Goal: Task Accomplishment & Management: Manage account settings

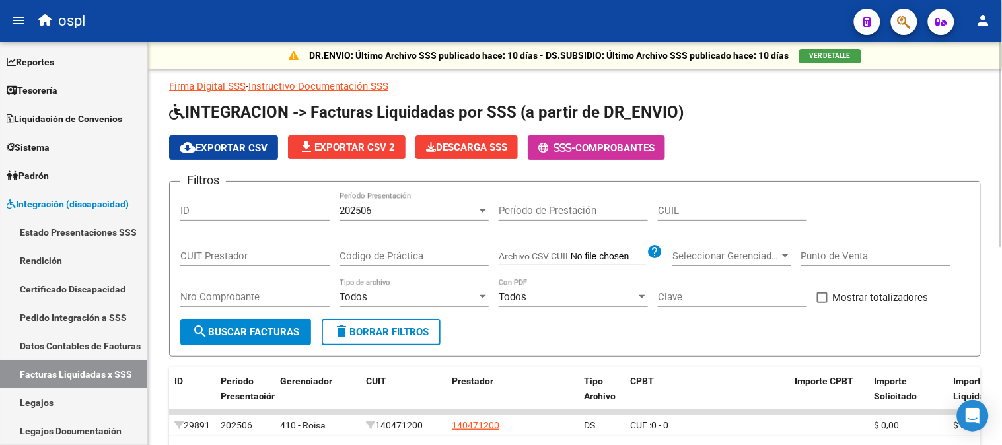
click at [434, 220] on div "202506 Período Presentación" at bounding box center [414, 206] width 149 height 28
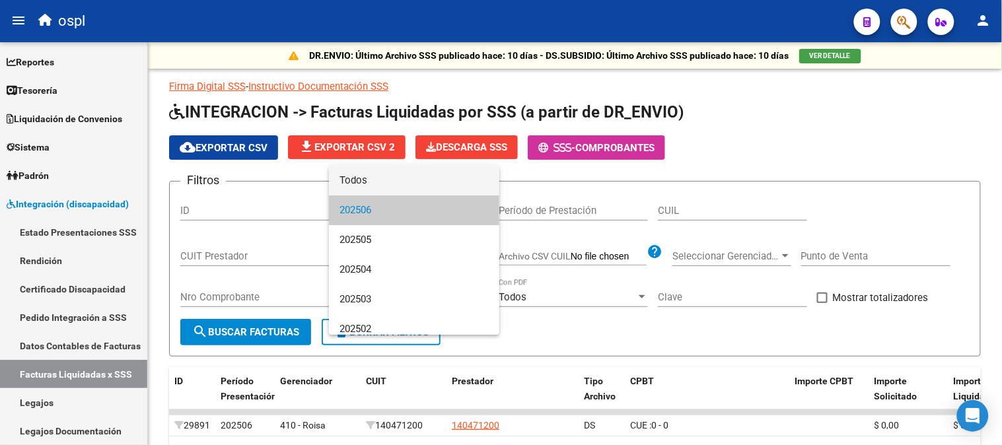
click at [402, 183] on span "Todos" at bounding box center [414, 181] width 149 height 30
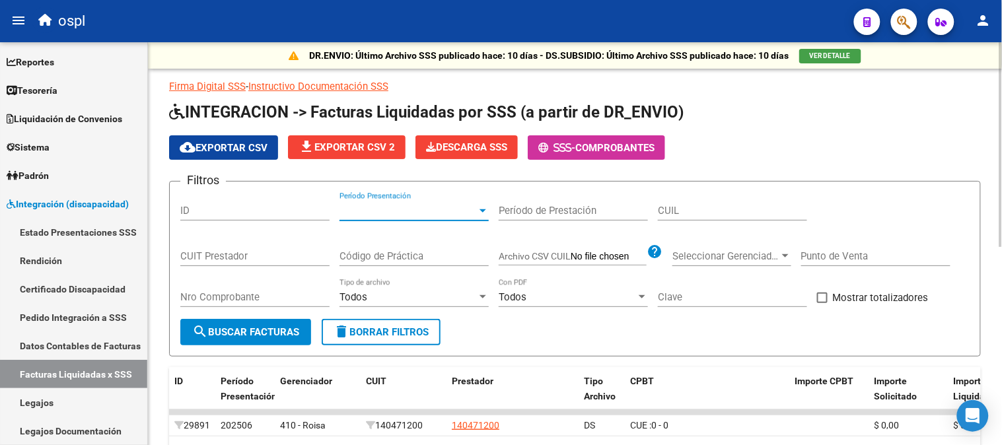
click at [299, 259] on input "CUIT Prestador" at bounding box center [254, 256] width 149 height 12
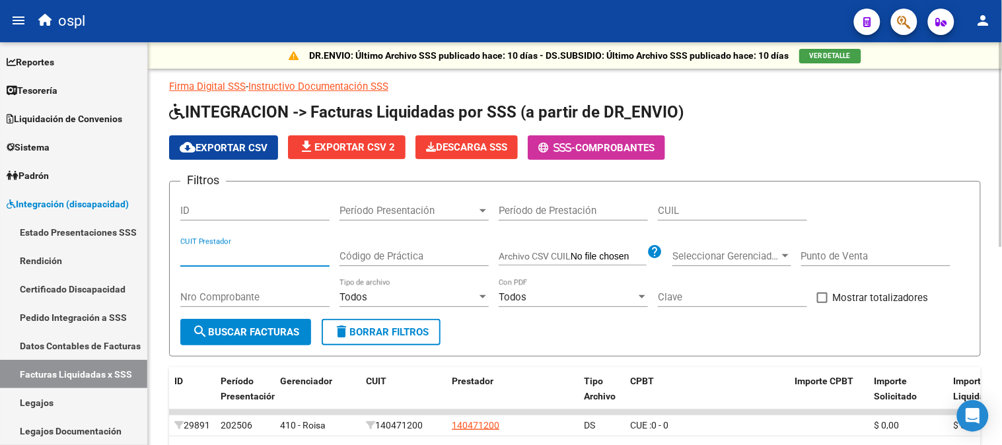
paste input "30-70746130-2"
click at [258, 334] on span "search Buscar Facturas" at bounding box center [245, 332] width 107 height 12
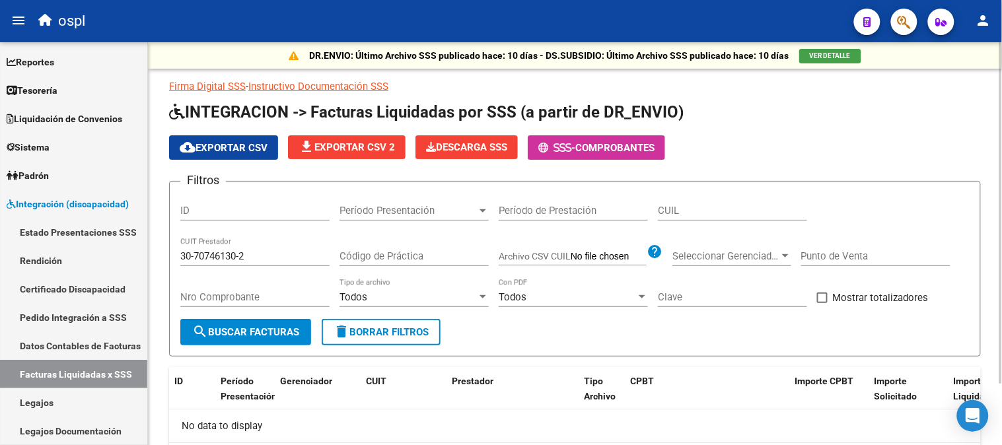
scroll to position [71, 0]
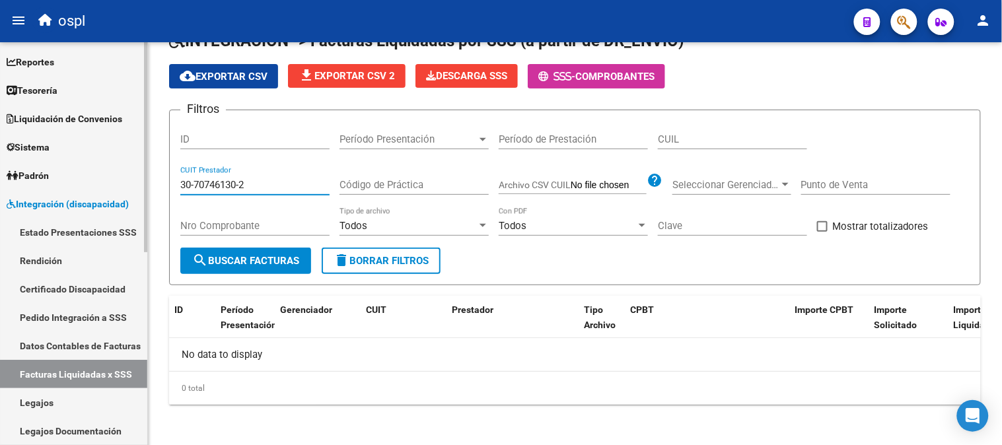
drag, startPoint x: 266, startPoint y: 188, endPoint x: 44, endPoint y: 137, distance: 228.4
click at [25, 143] on mat-sidenav-container "Firma Express Reportes Tablero de Control Ingresos Percibidos Análisis de todos…" at bounding box center [501, 243] width 1002 height 403
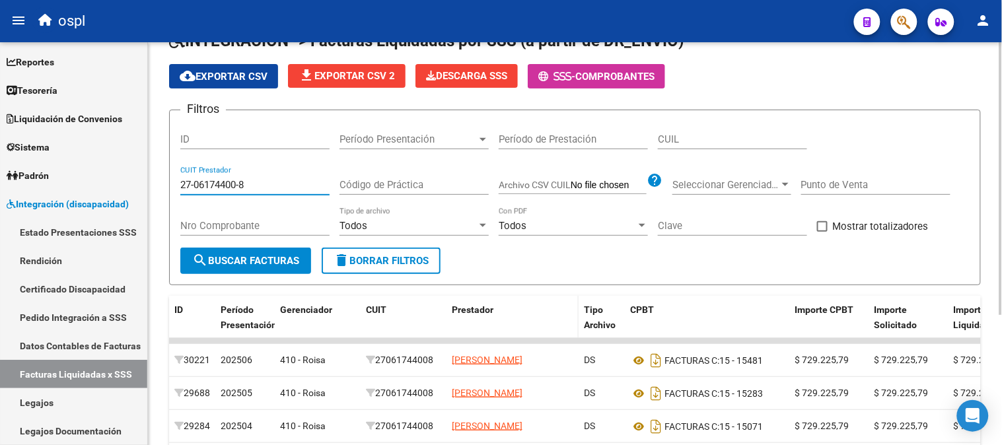
scroll to position [145, 0]
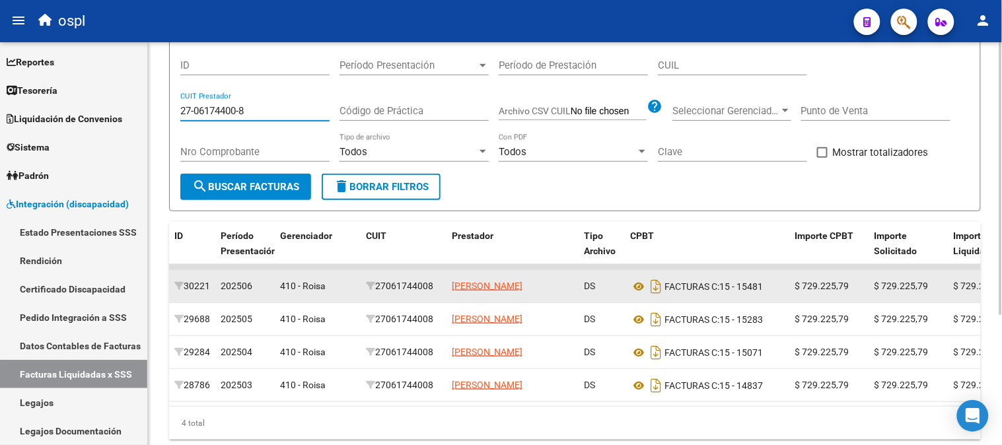
type input "27-06174400-8"
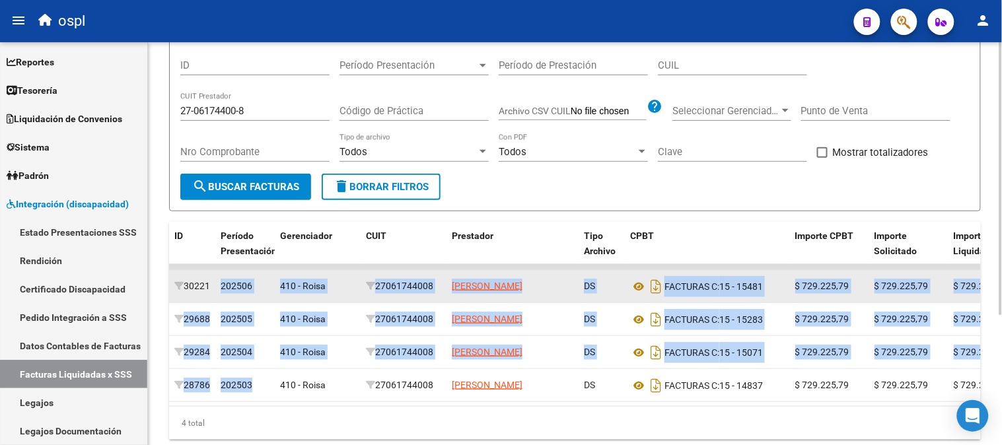
click at [215, 276] on datatable-scroller "30221 202506 410 - Roisa 27061744008 [PERSON_NAME] DS FACTURAS C: 15 - 15481 $ …" at bounding box center [575, 333] width 812 height 138
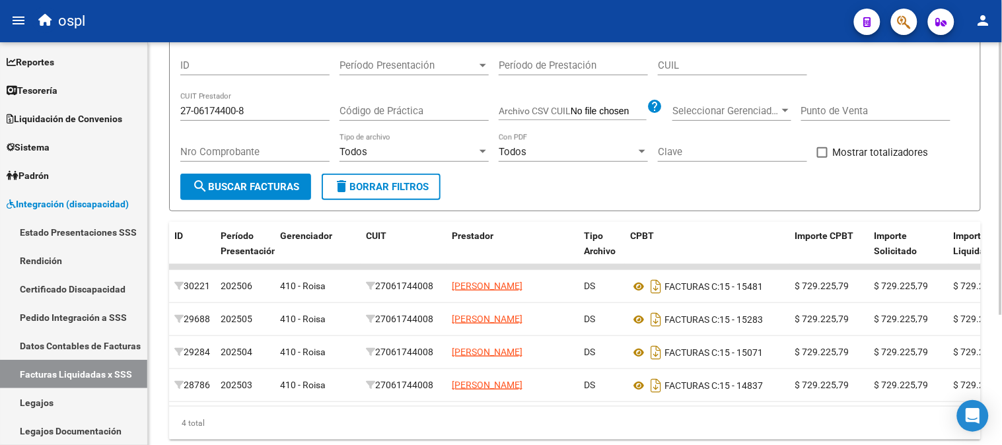
click at [516, 428] on div "4 total" at bounding box center [575, 423] width 812 height 33
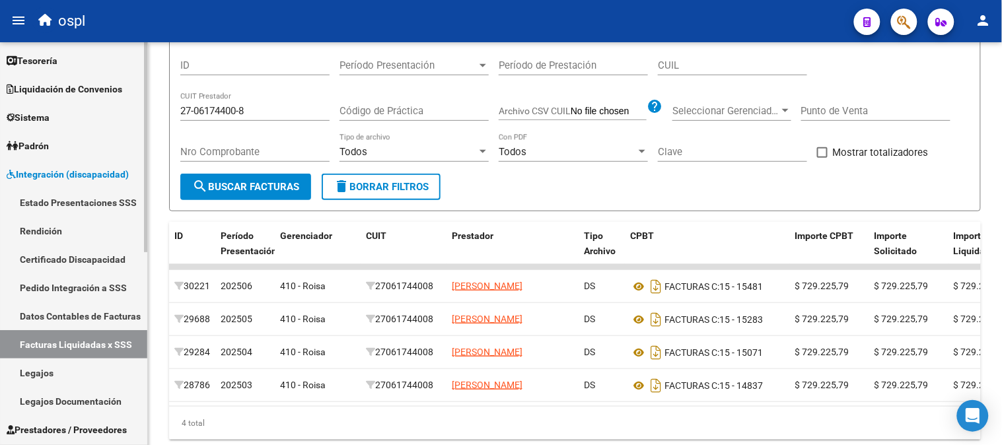
scroll to position [73, 0]
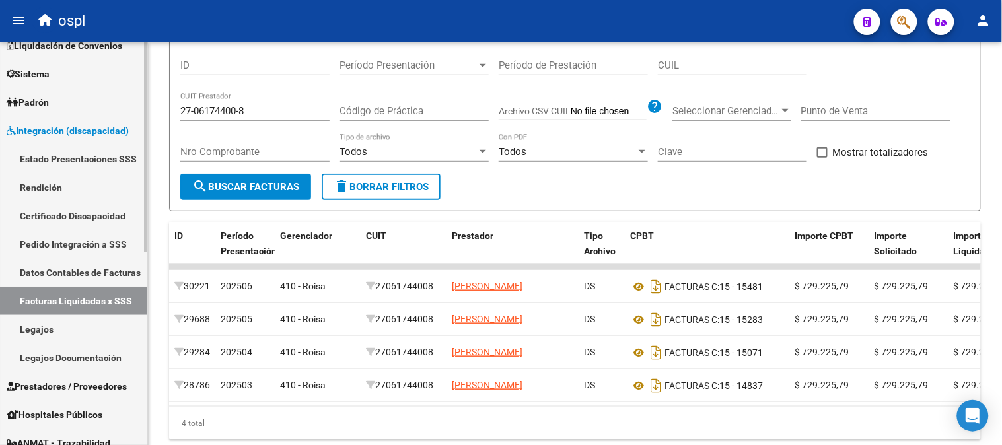
click at [70, 322] on link "Legajos" at bounding box center [73, 329] width 147 height 28
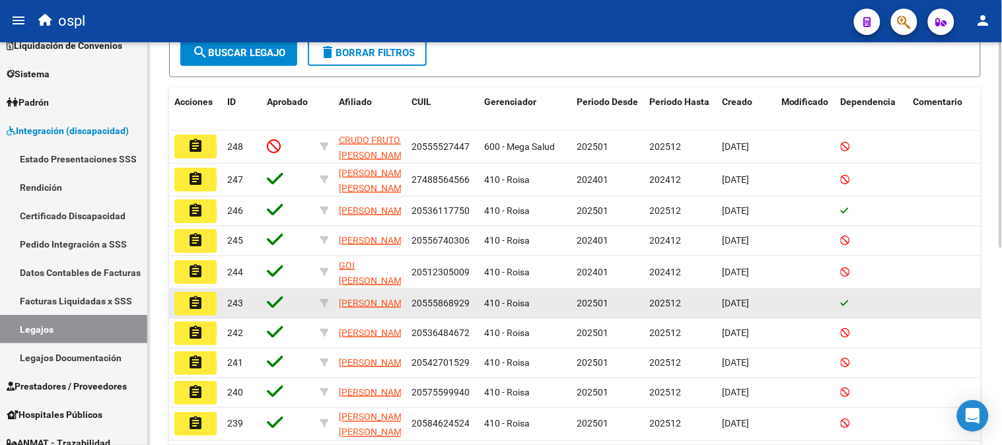
scroll to position [20, 0]
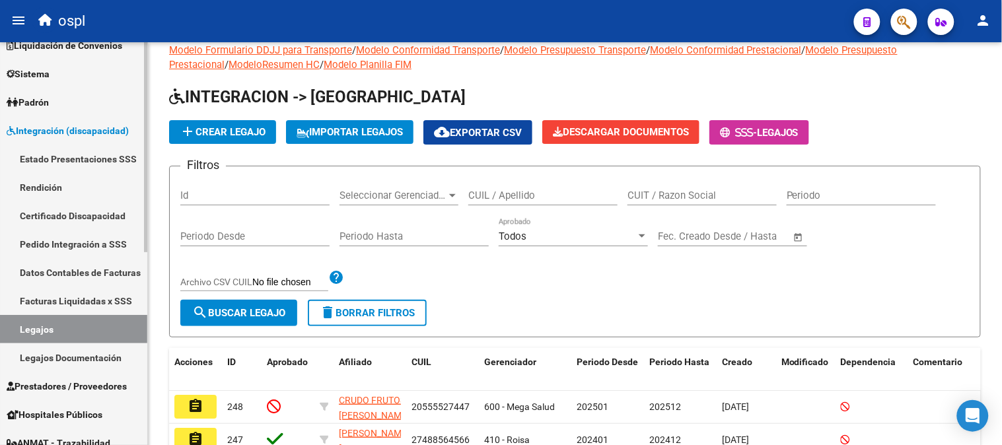
click at [103, 355] on link "Legajos Documentación" at bounding box center [73, 358] width 147 height 28
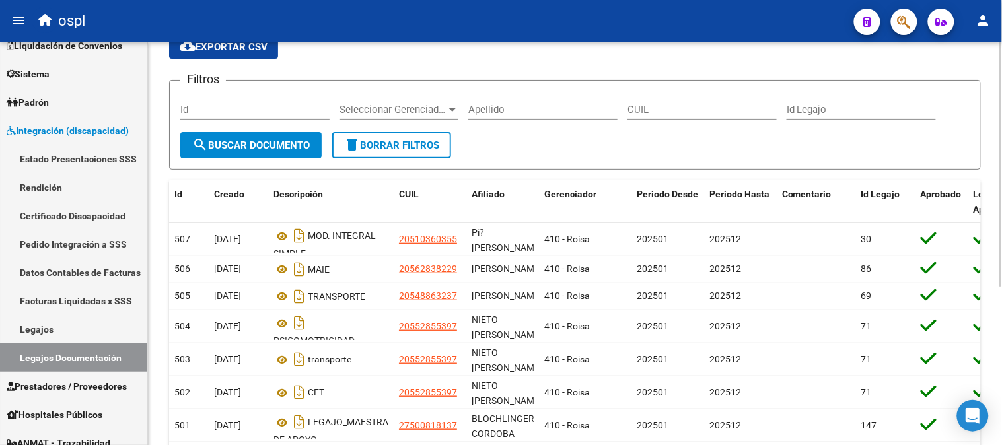
scroll to position [147, 0]
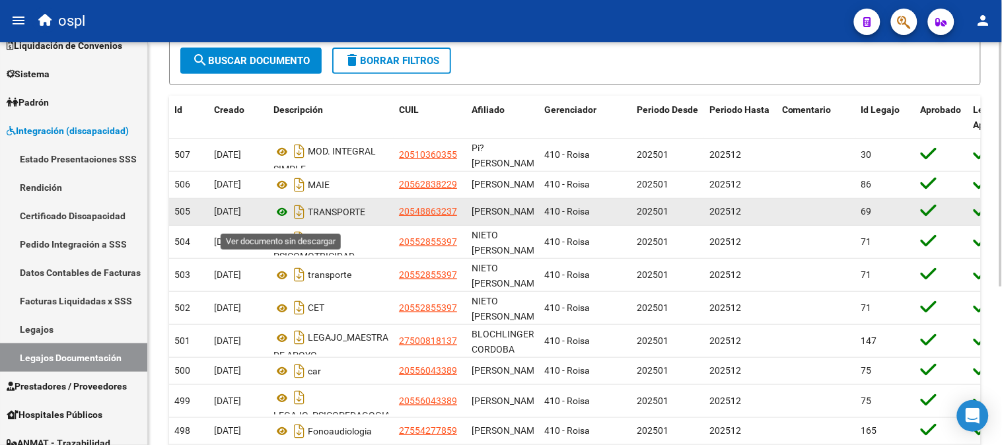
click at [284, 216] on icon at bounding box center [282, 212] width 17 height 16
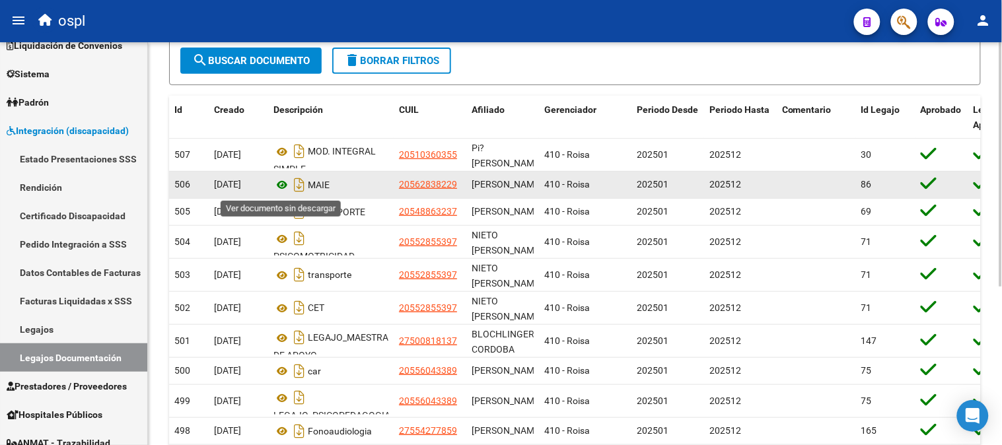
click at [281, 183] on icon at bounding box center [282, 185] width 17 height 16
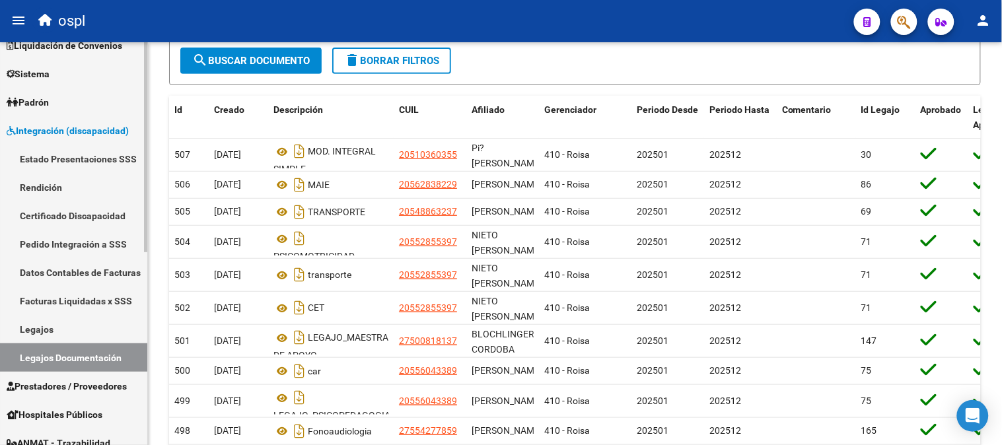
click at [92, 326] on link "Legajos" at bounding box center [73, 329] width 147 height 28
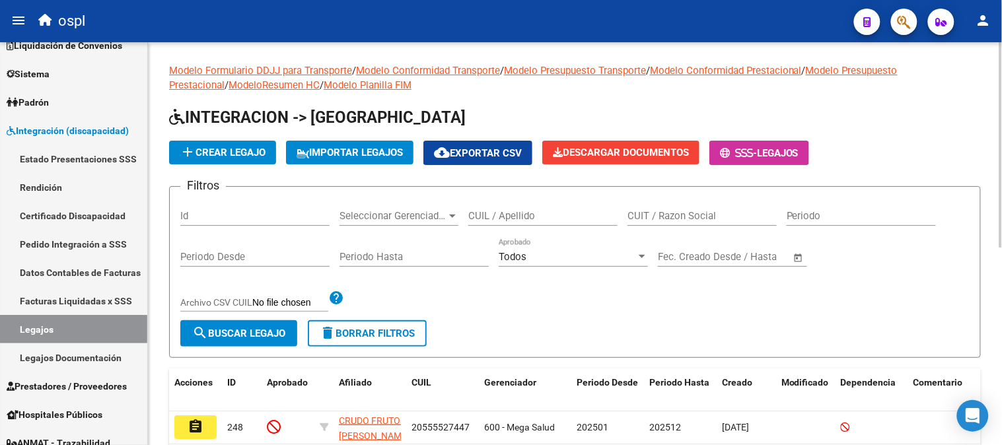
click at [712, 216] on input "CUIT / Razon Social" at bounding box center [702, 216] width 149 height 12
paste input "27407677752"
type input "27407677752"
click at [254, 329] on span "search Buscar Legajo" at bounding box center [238, 334] width 93 height 12
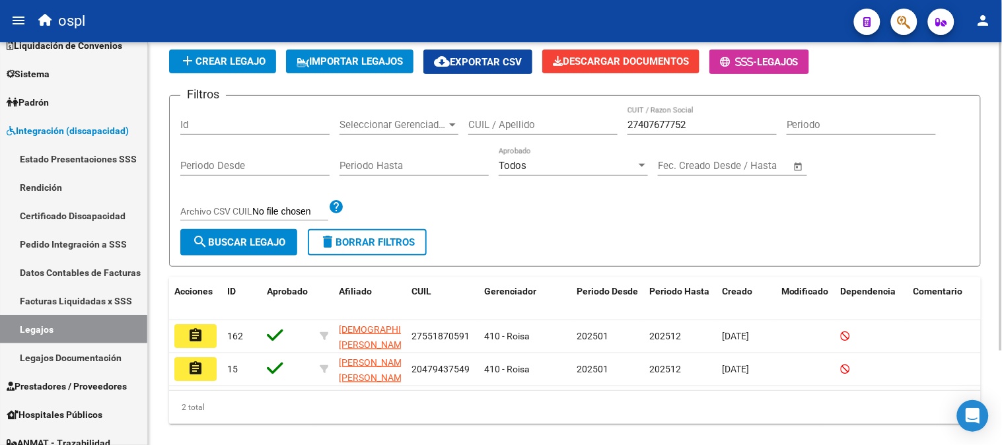
scroll to position [123, 0]
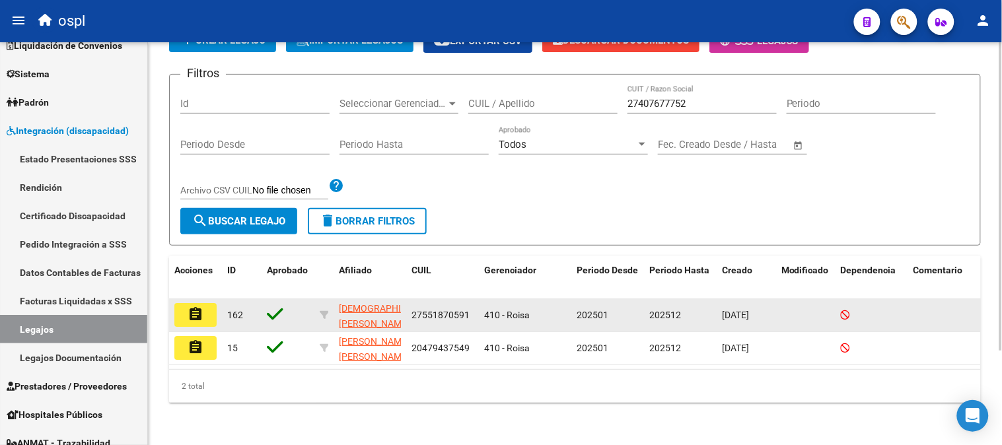
click at [198, 307] on mat-icon "assignment" at bounding box center [196, 315] width 16 height 16
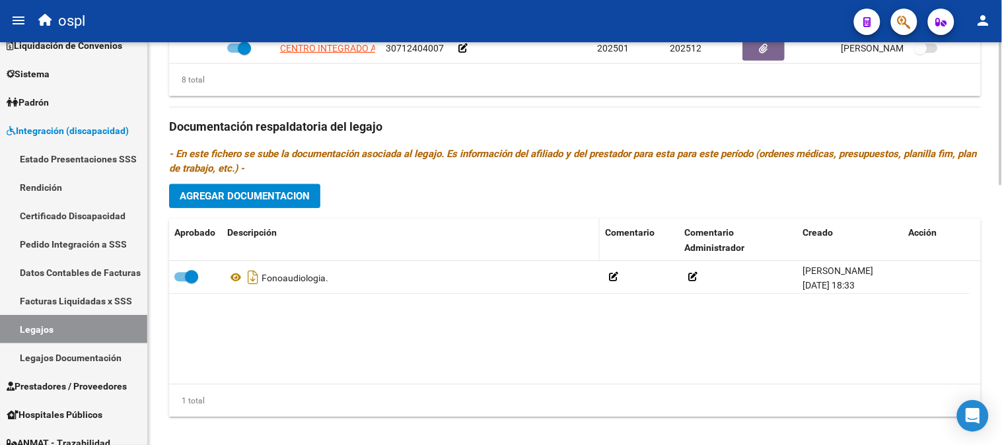
scroll to position [731, 0]
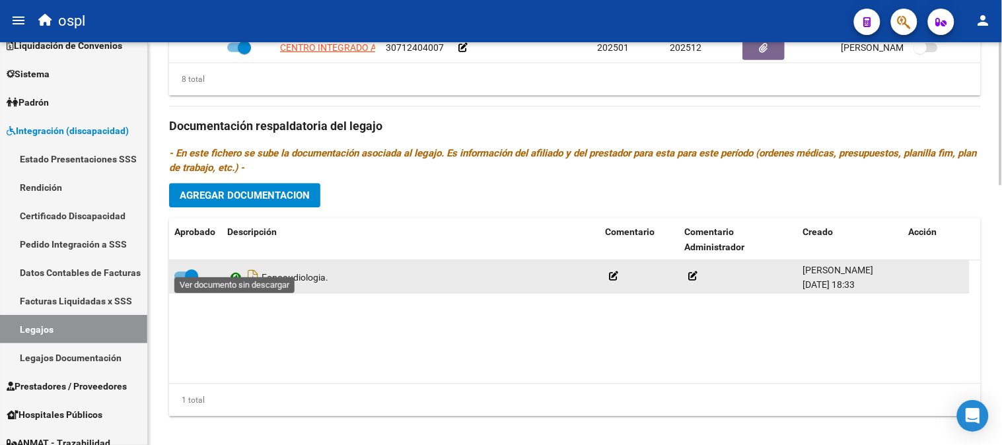
click at [236, 269] on icon at bounding box center [235, 277] width 17 height 16
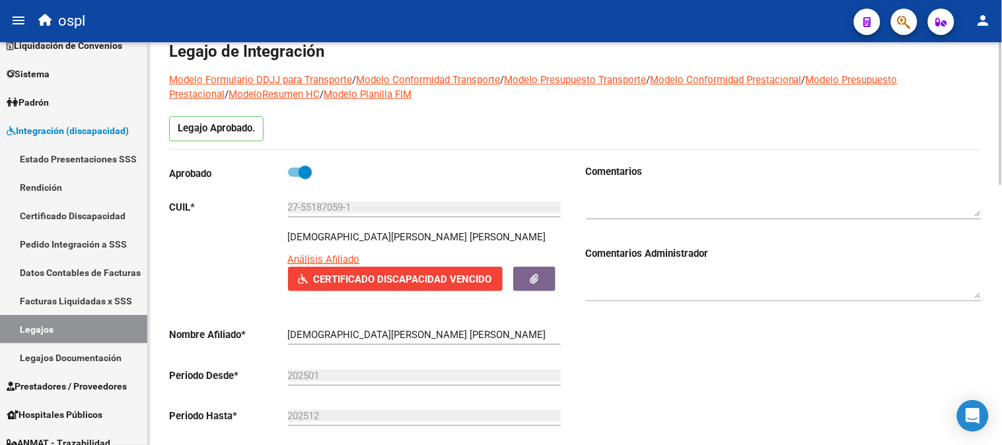
scroll to position [0, 0]
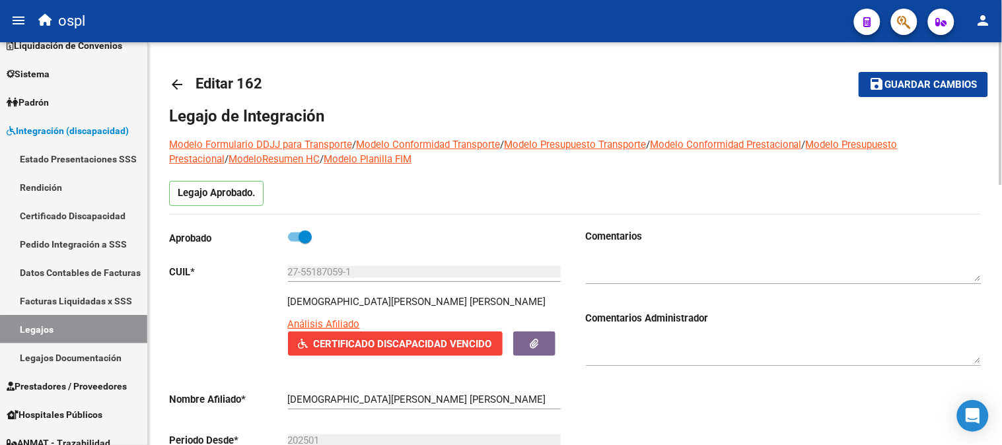
click at [174, 85] on mat-icon "arrow_back" at bounding box center [177, 85] width 16 height 16
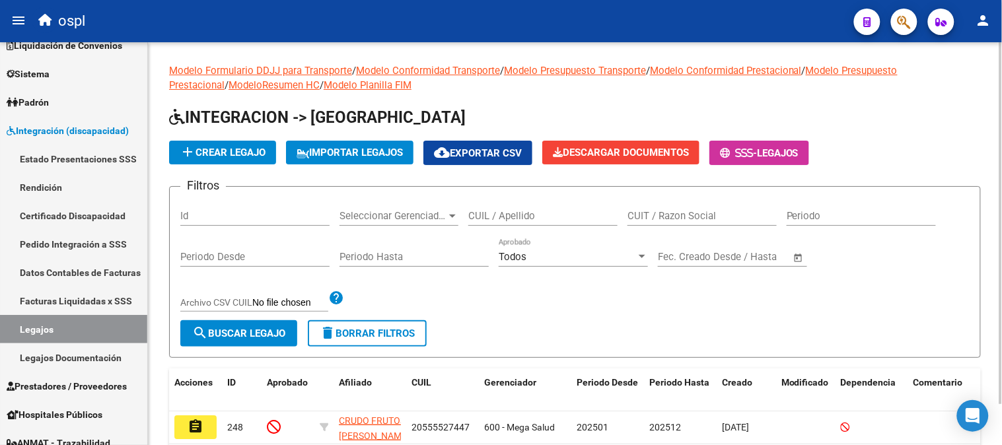
scroll to position [44, 0]
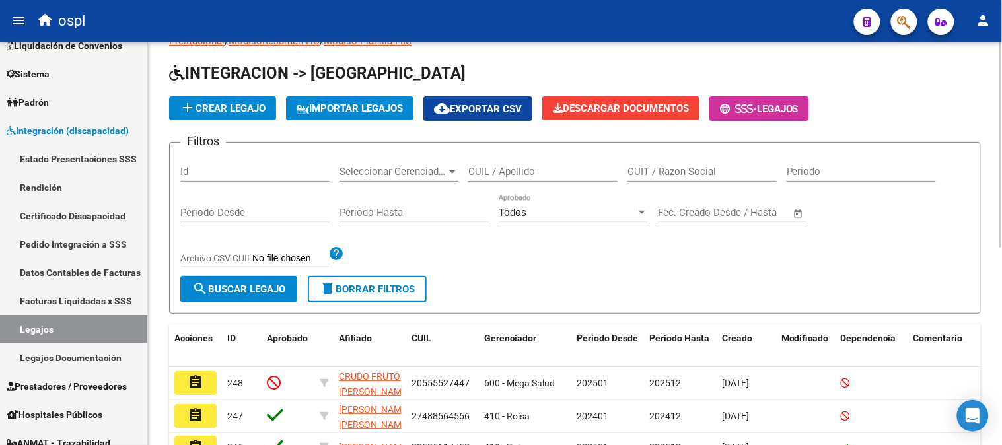
click at [662, 161] on div "CUIT / Razon Social" at bounding box center [702, 167] width 149 height 28
click at [663, 175] on input "CUIT / Razon Social" at bounding box center [702, 172] width 149 height 12
paste input "27407677752"
type input "27407677752"
click at [231, 292] on span "search Buscar Legajo" at bounding box center [238, 289] width 93 height 12
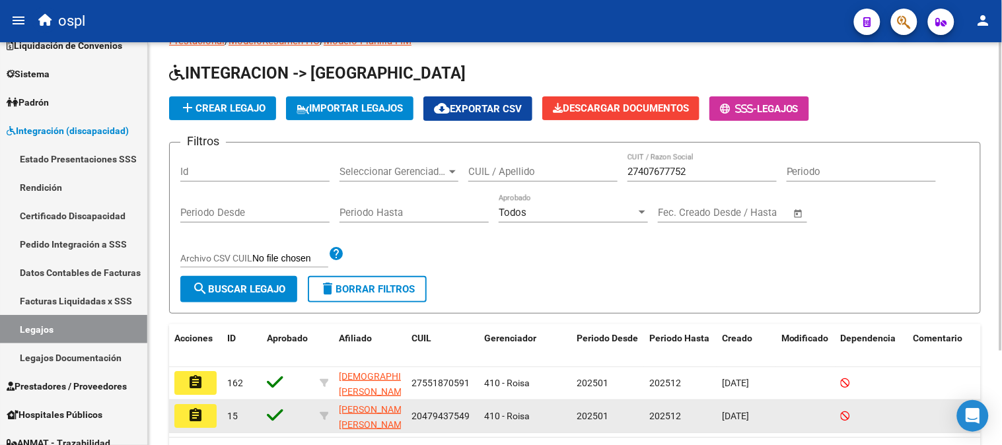
click at [194, 418] on mat-icon "assignment" at bounding box center [196, 416] width 16 height 16
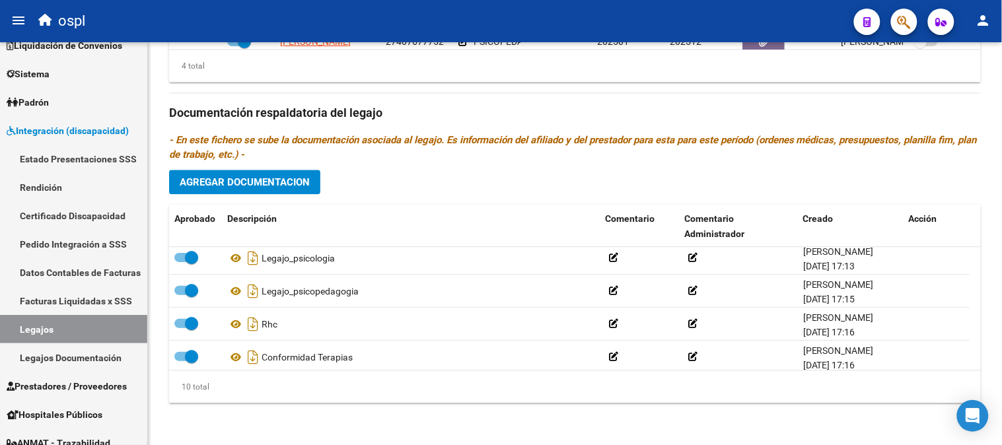
scroll to position [64, 0]
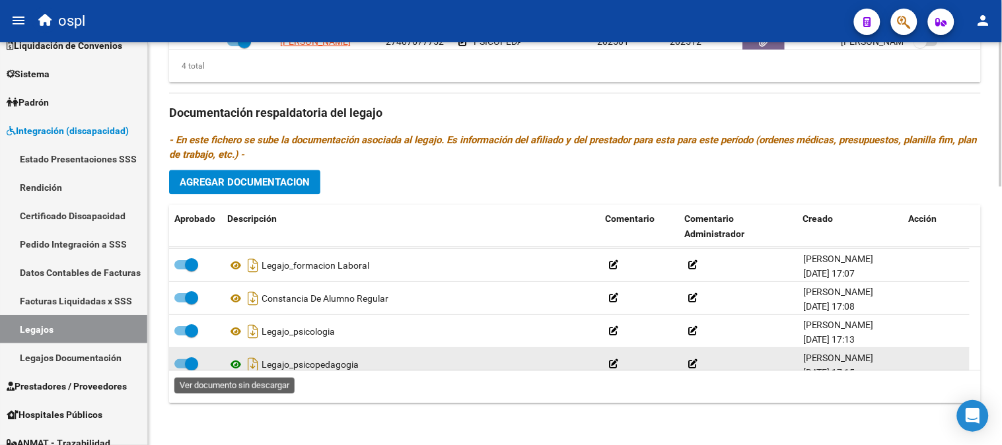
click at [232, 365] on icon at bounding box center [235, 365] width 17 height 16
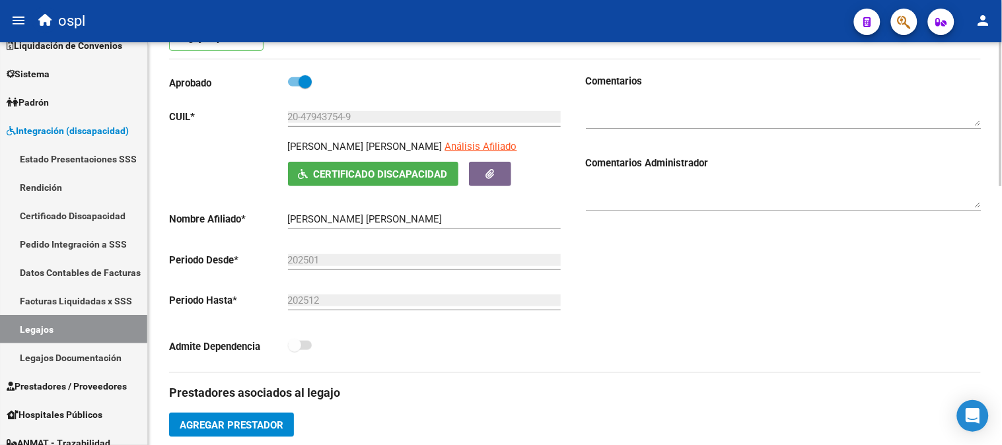
scroll to position [0, 0]
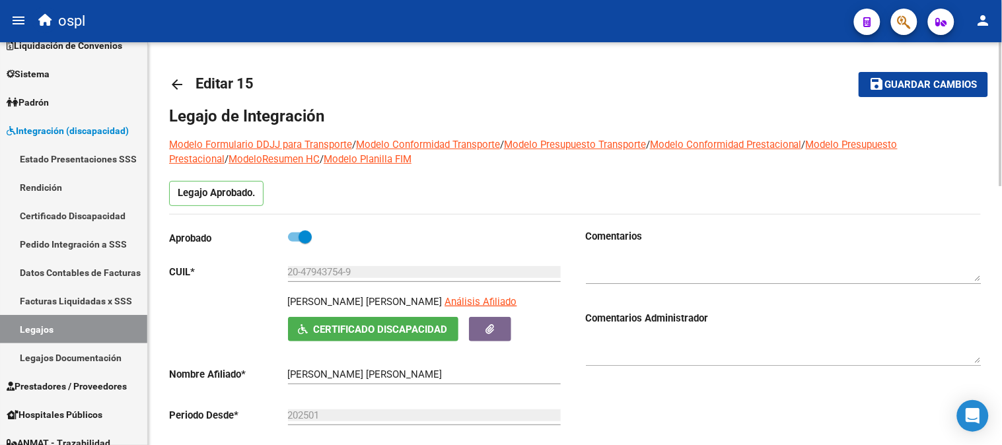
click at [174, 84] on mat-icon "arrow_back" at bounding box center [177, 85] width 16 height 16
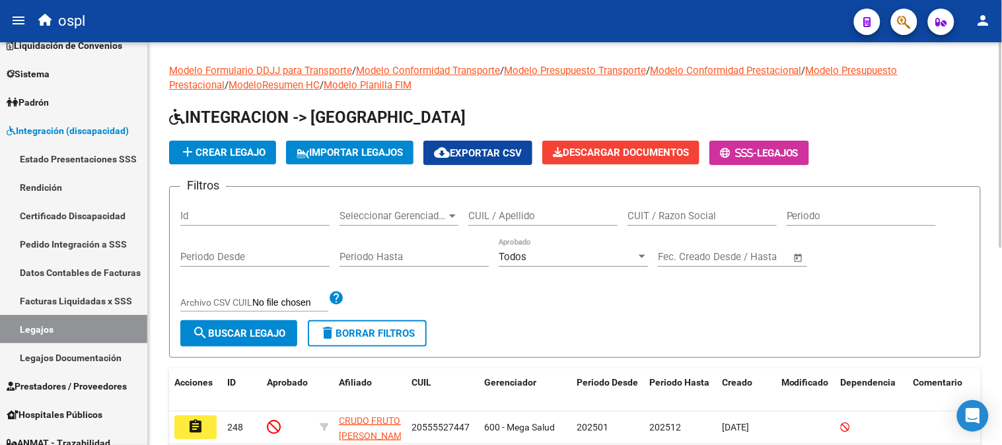
click at [547, 220] on input "CUIL / Apellido" at bounding box center [542, 216] width 149 height 12
paste input "20339638838"
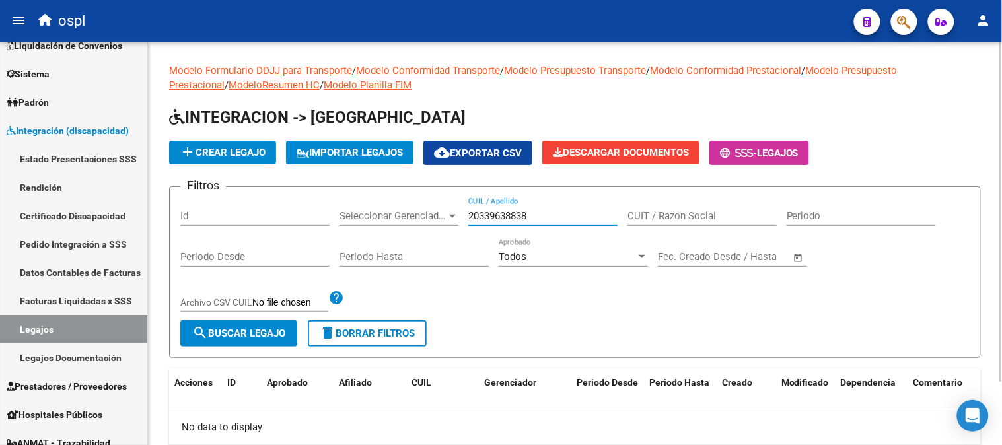
type input "20339638838"
paste input "20339638838"
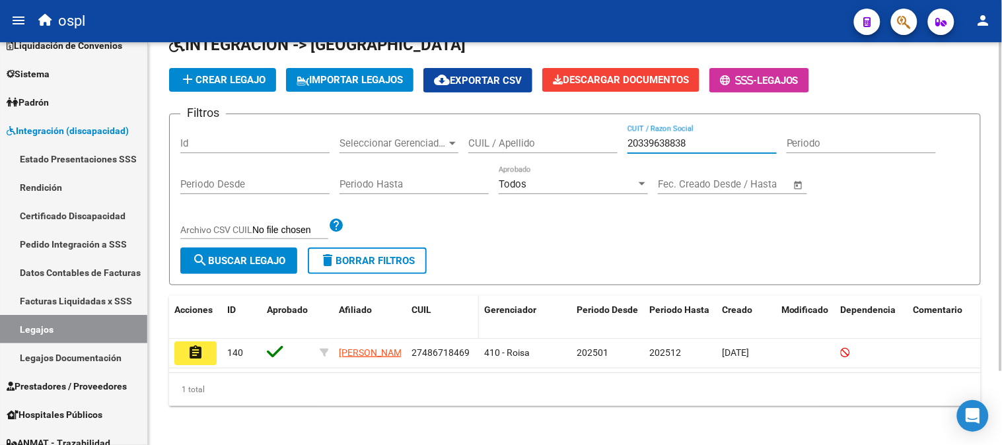
scroll to position [73, 0]
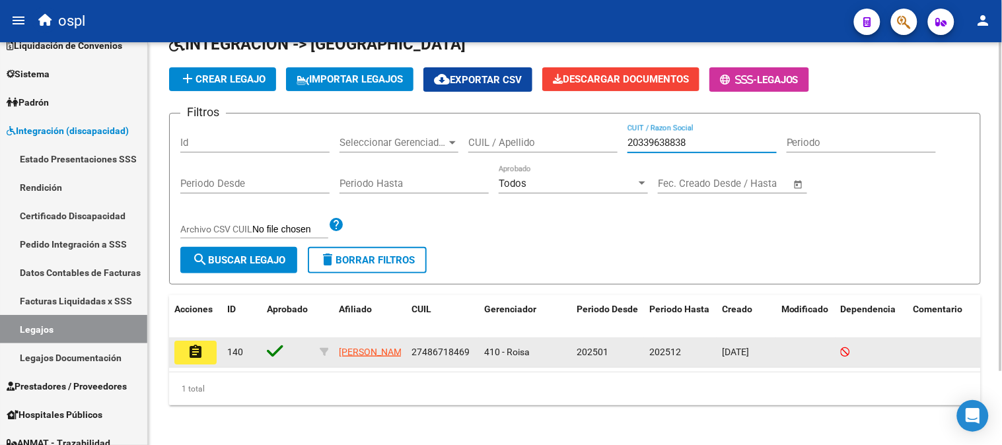
type input "20339638838"
click at [194, 359] on mat-icon "assignment" at bounding box center [196, 352] width 16 height 16
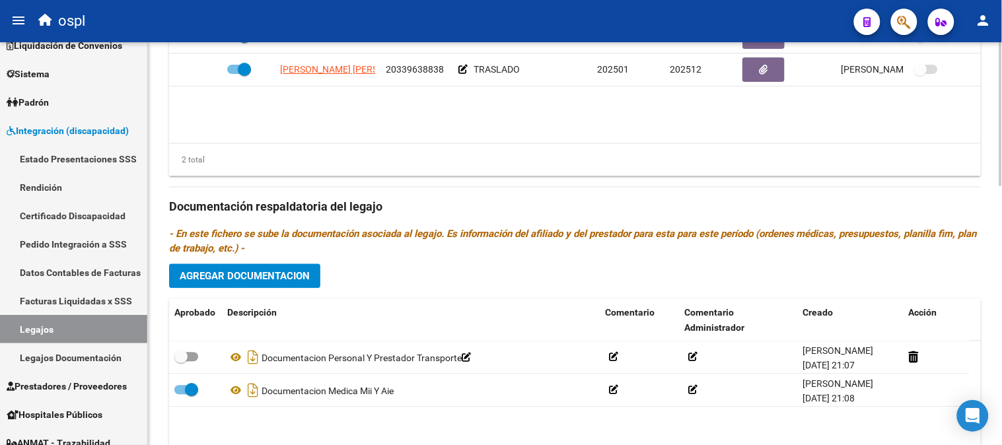
scroll to position [721, 0]
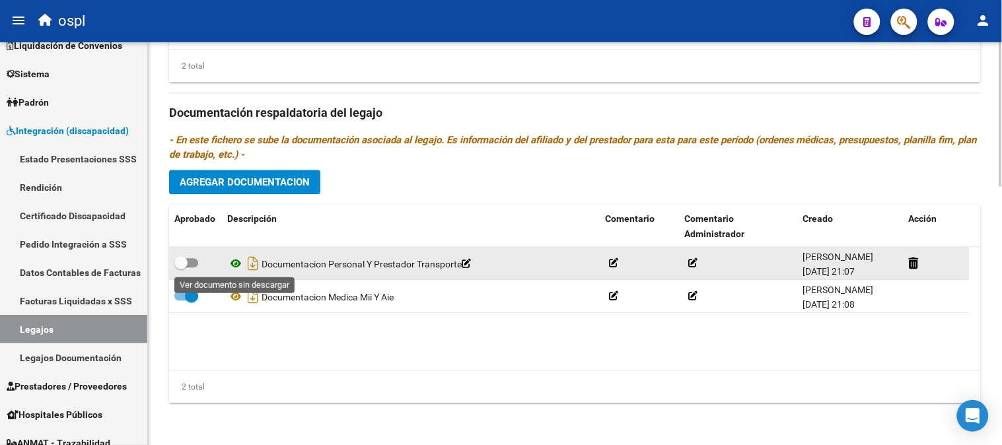
click at [231, 262] on icon at bounding box center [235, 264] width 17 height 16
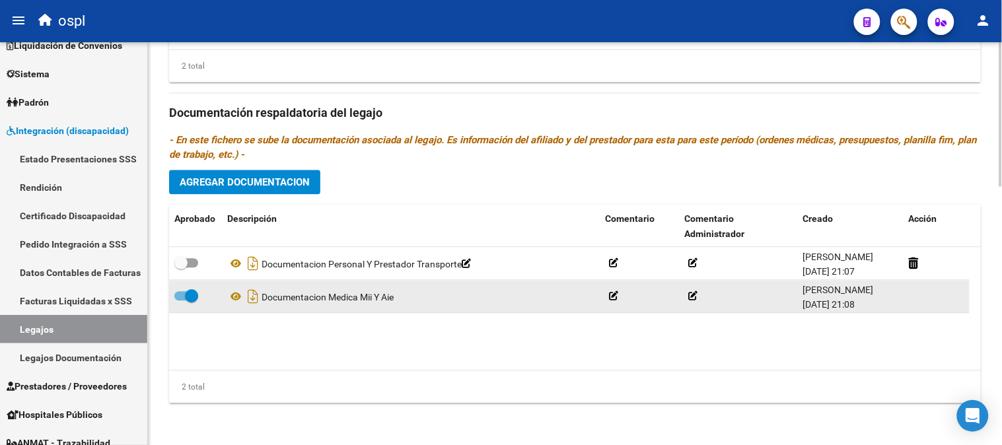
scroll to position [354, 0]
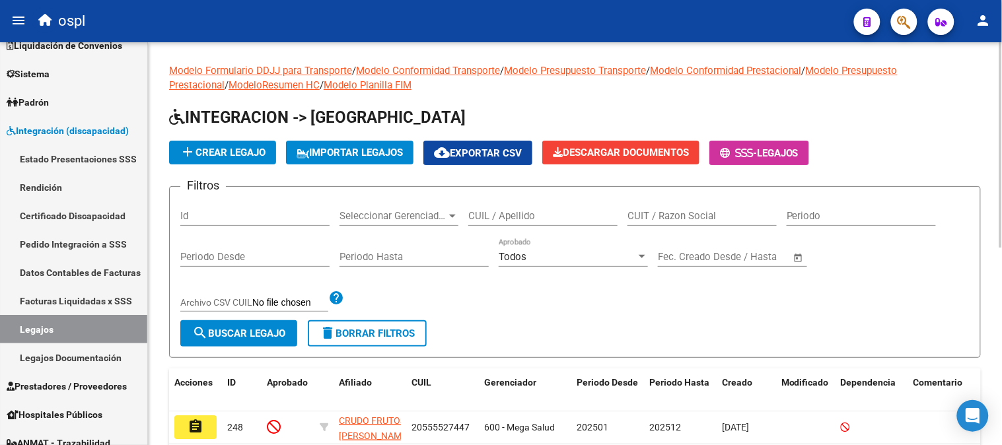
click at [679, 203] on div "CUIT / Razon Social" at bounding box center [702, 212] width 149 height 28
click at [678, 213] on input "CUIT / Razon Social" at bounding box center [702, 216] width 149 height 12
paste input "27338270580"
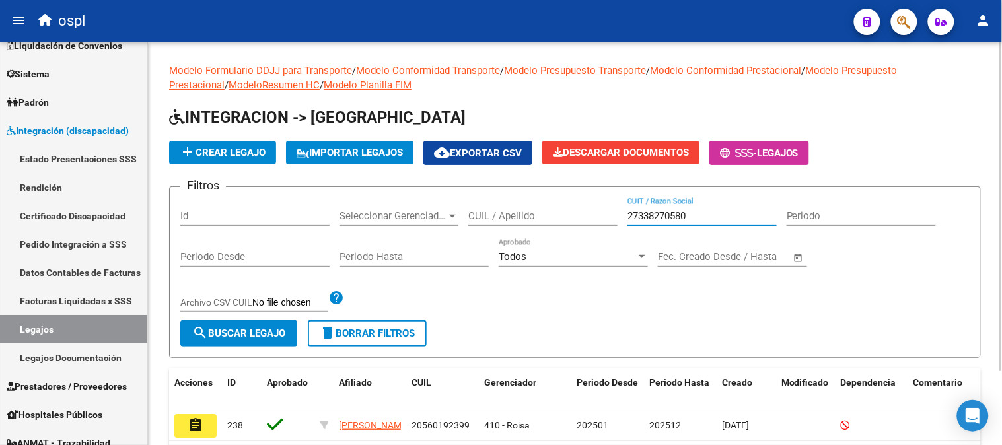
scroll to position [90, 0]
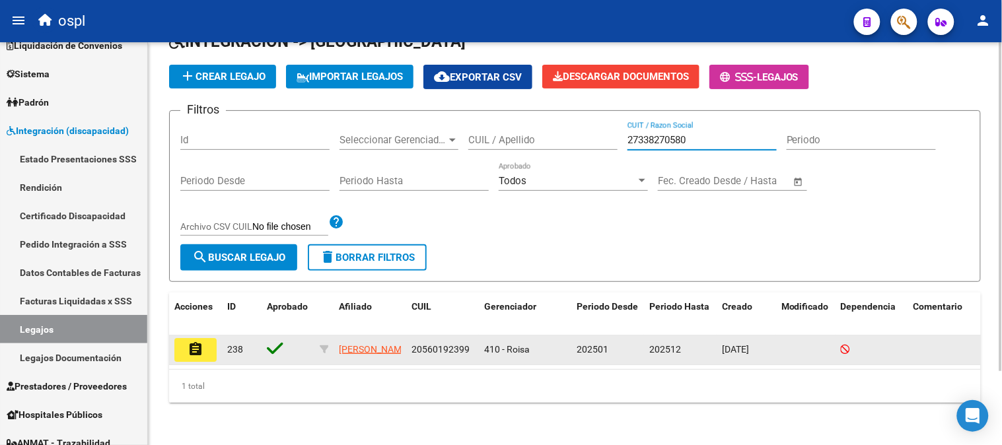
type input "27338270580"
click at [207, 338] on button "assignment" at bounding box center [195, 350] width 42 height 24
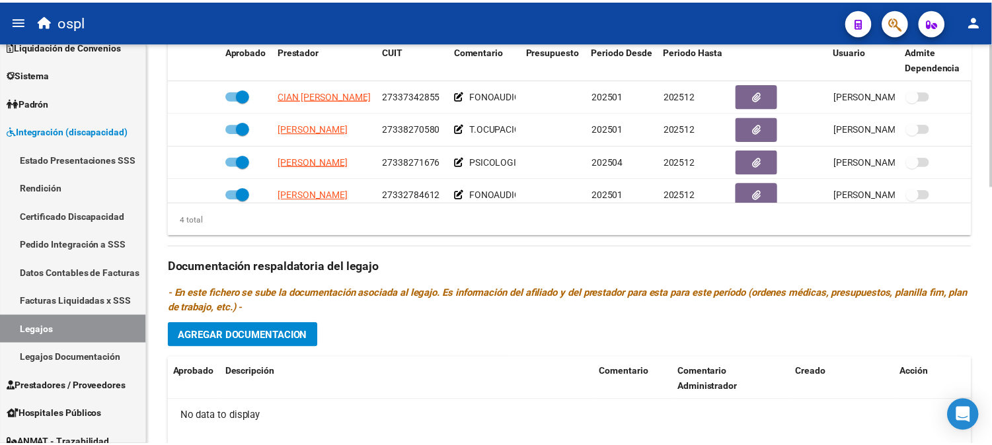
scroll to position [575, 0]
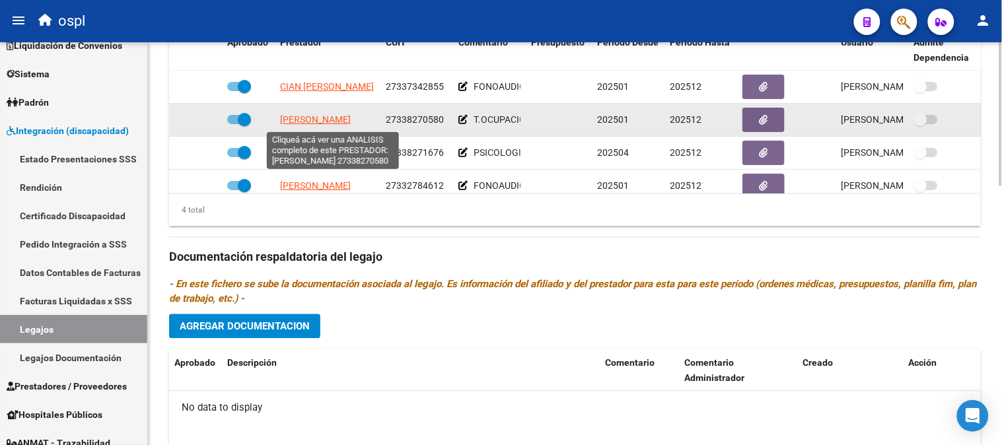
click at [346, 118] on span "[PERSON_NAME]" at bounding box center [315, 119] width 71 height 11
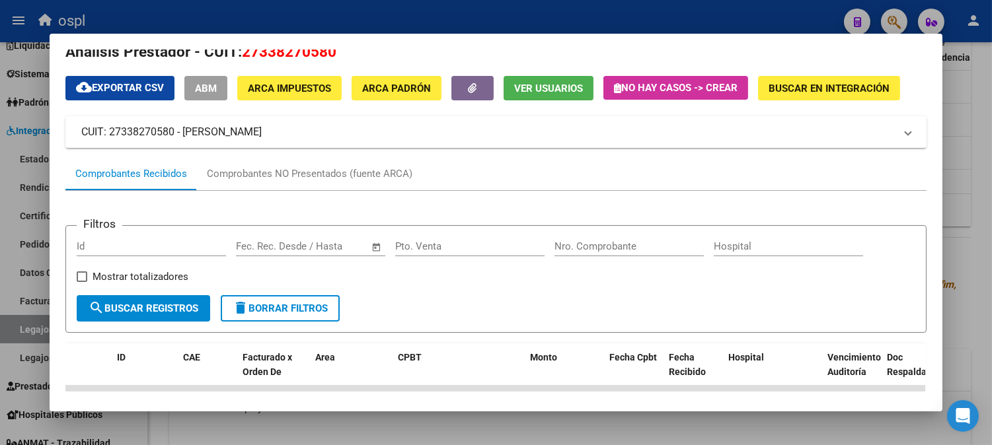
scroll to position [0, 0]
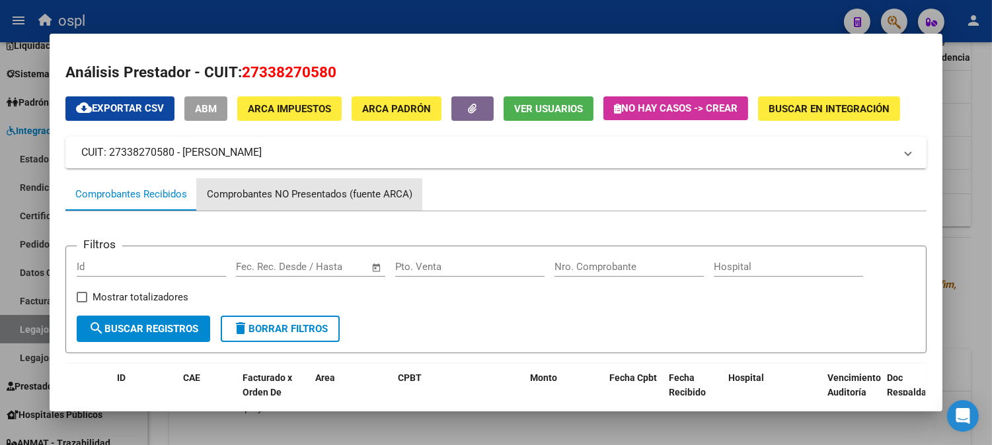
click at [273, 208] on div "Comprobantes NO Presentados (fuente ARCA)" at bounding box center [309, 195] width 225 height 32
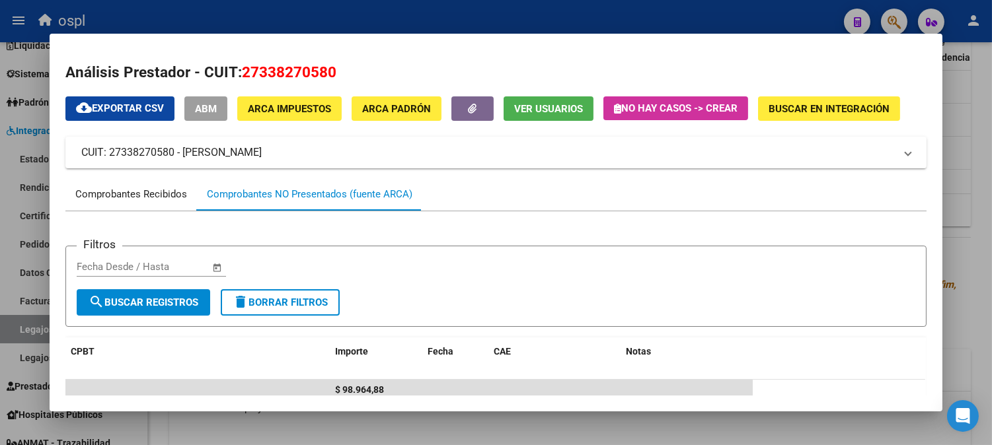
click at [79, 195] on div "Comprobantes Recibidos" at bounding box center [131, 194] width 112 height 15
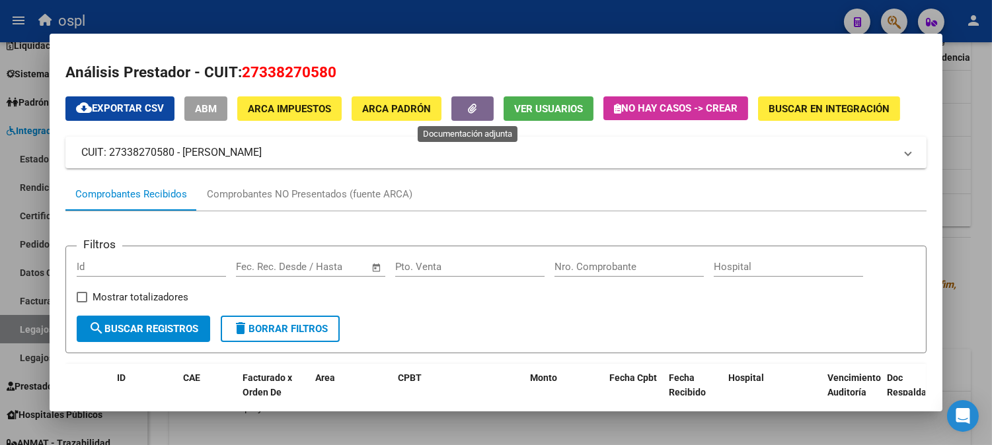
click at [483, 104] on button "button" at bounding box center [472, 108] width 42 height 24
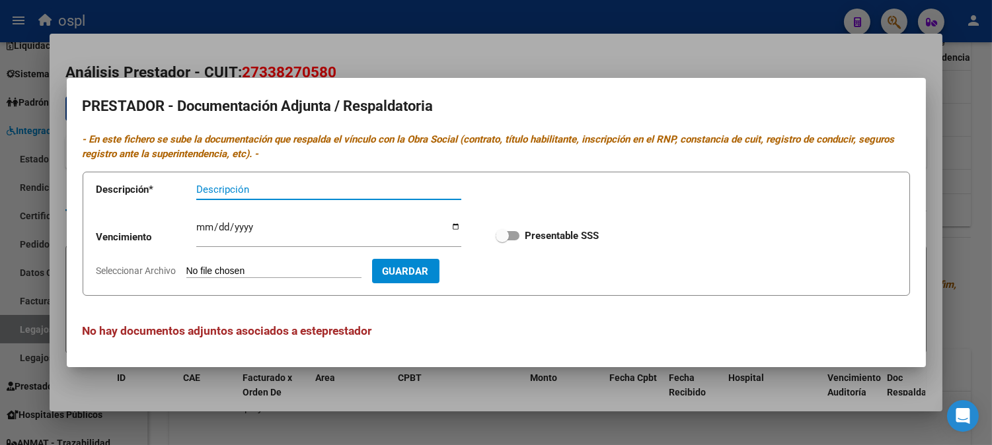
click at [492, 63] on div at bounding box center [496, 222] width 992 height 445
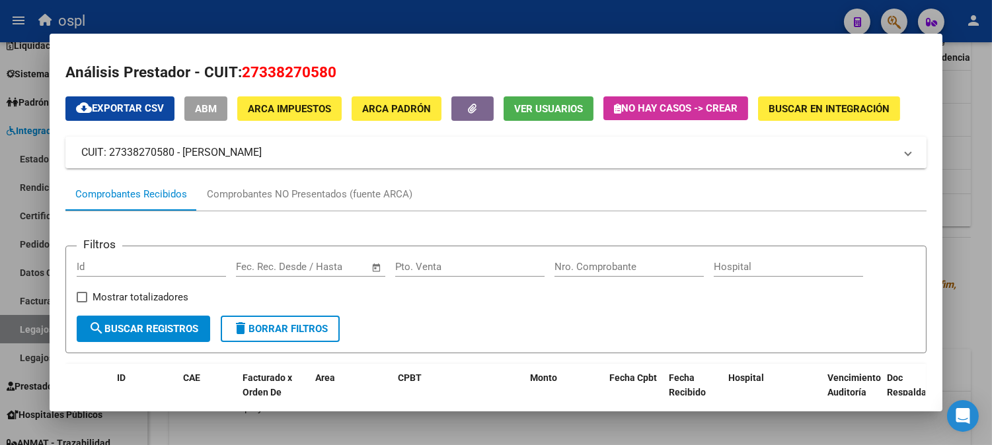
click at [684, 157] on mat-panel-title "CUIT: 27338270580 - [PERSON_NAME]" at bounding box center [487, 153] width 813 height 16
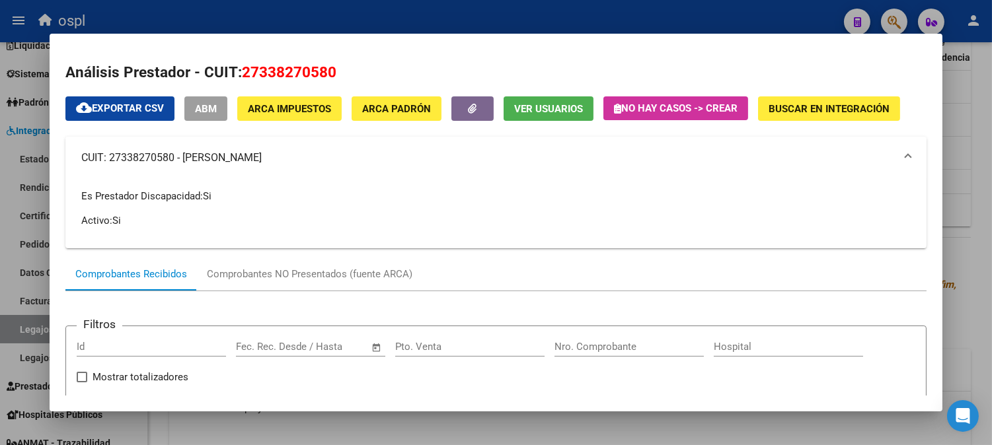
click at [684, 157] on mat-panel-title "CUIT: 27338270580 - [PERSON_NAME]" at bounding box center [487, 158] width 813 height 16
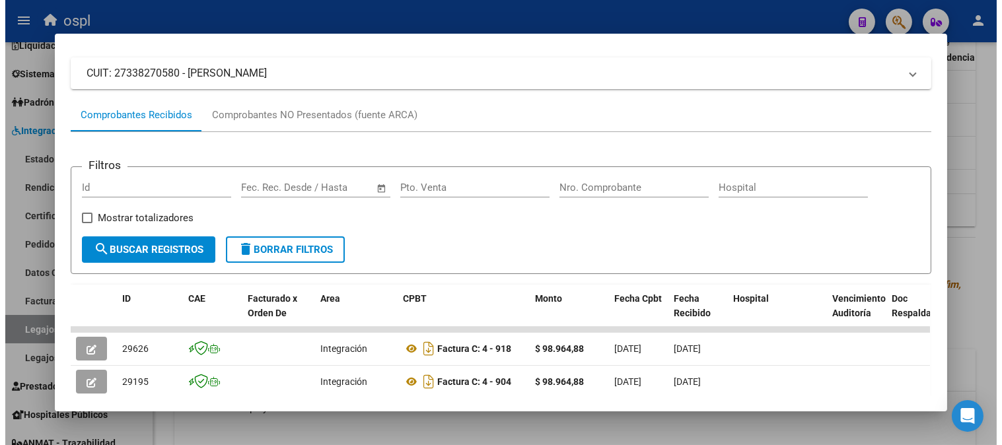
scroll to position [188, 0]
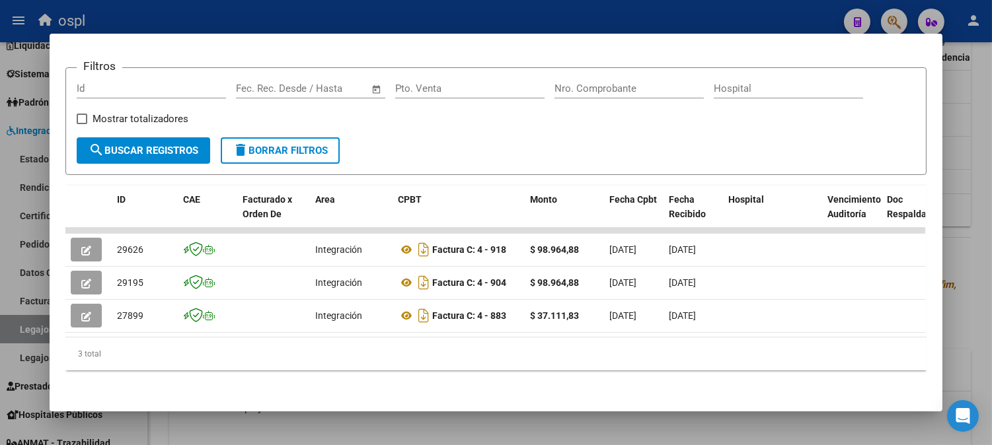
click at [966, 74] on div at bounding box center [496, 222] width 992 height 445
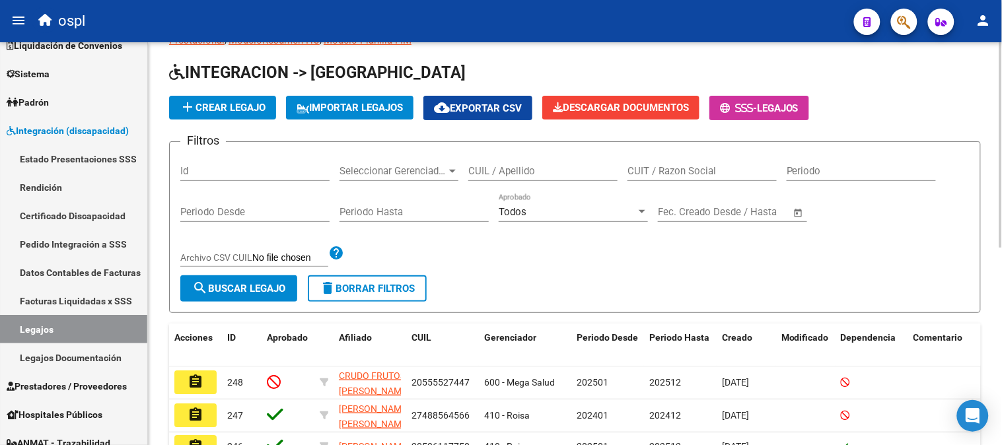
scroll to position [134, 0]
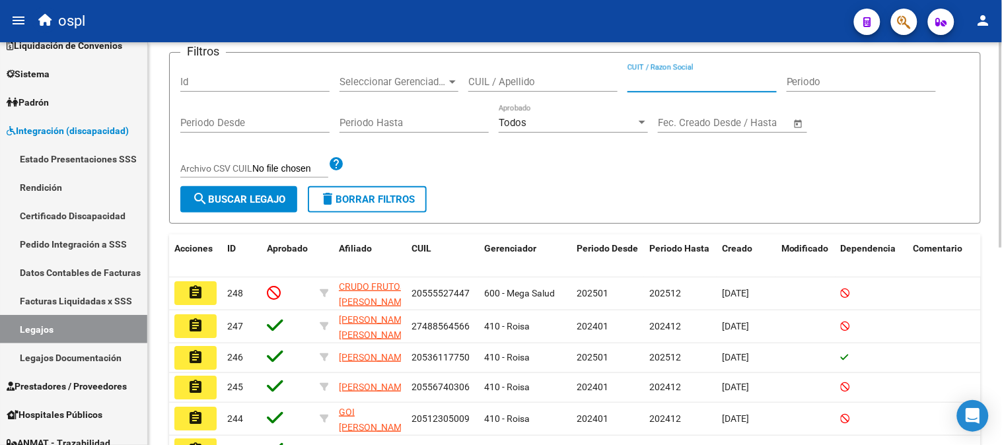
click at [715, 84] on input "CUIT / Razon Social" at bounding box center [702, 82] width 149 height 12
paste input "27332784612"
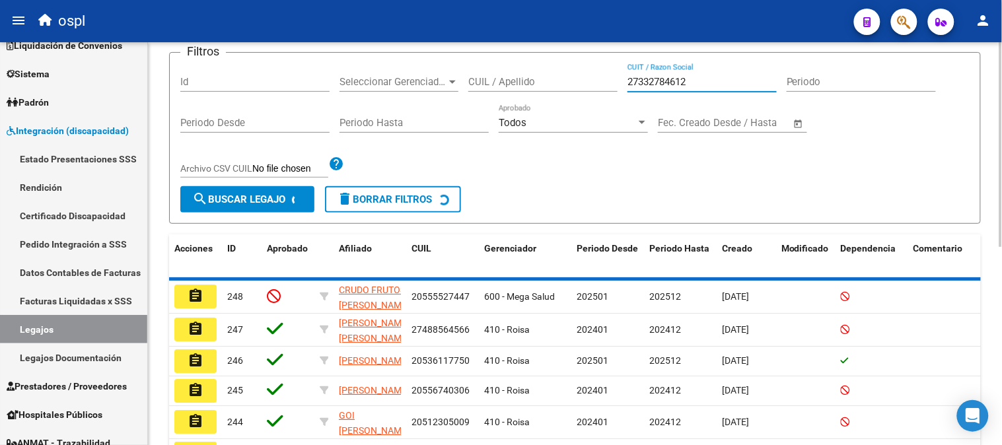
scroll to position [90, 0]
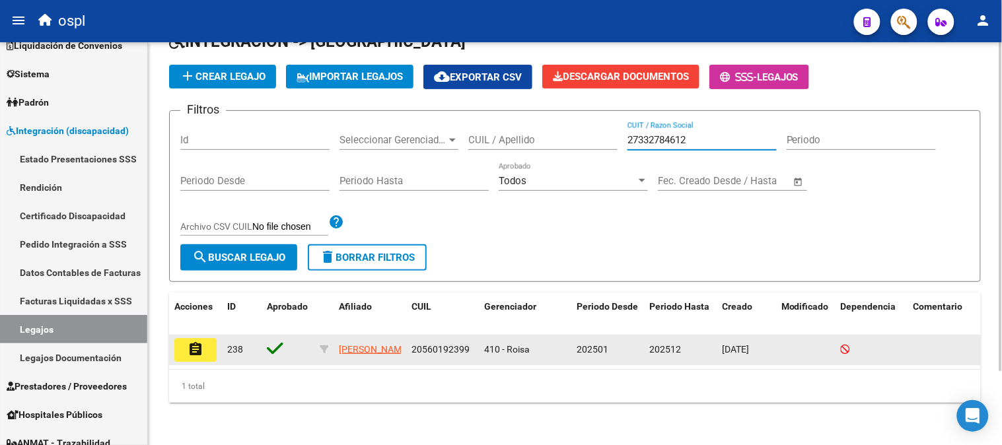
type input "27332784612"
click at [209, 339] on button "assignment" at bounding box center [195, 350] width 42 height 24
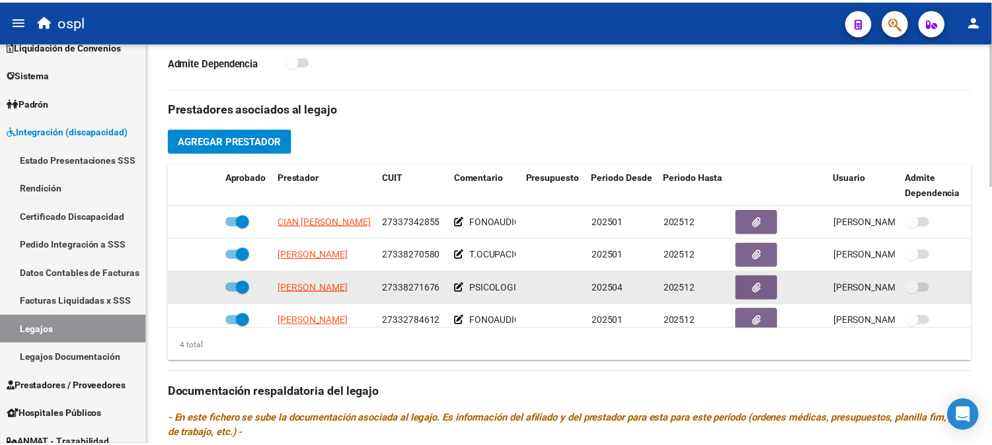
scroll to position [24, 0]
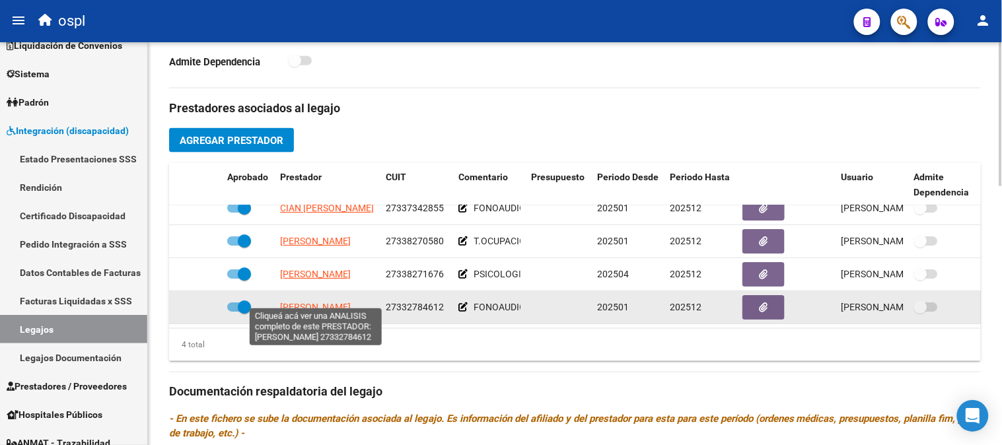
click at [338, 302] on span "[PERSON_NAME]" at bounding box center [315, 307] width 71 height 11
type textarea "27332784612"
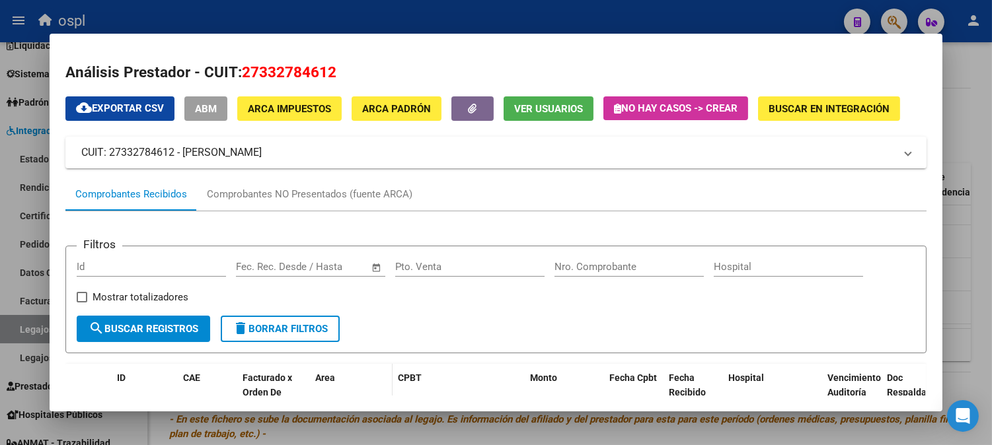
scroll to position [188, 0]
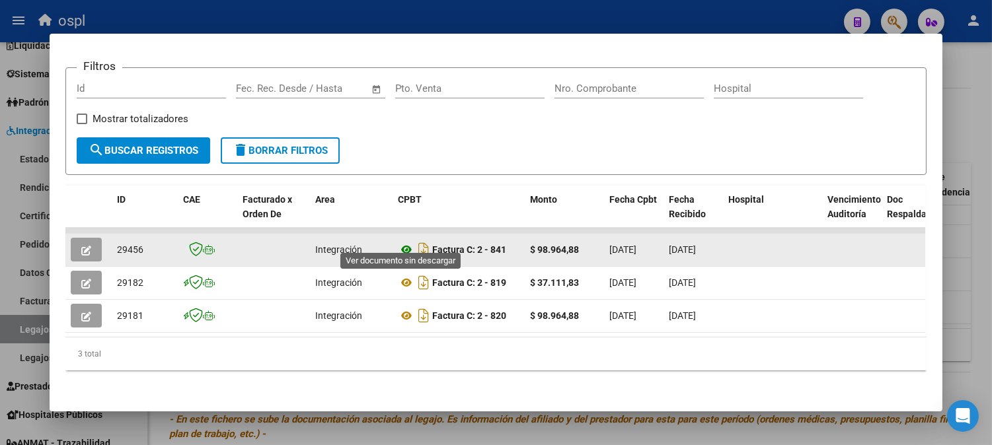
click at [398, 242] on icon at bounding box center [406, 250] width 17 height 16
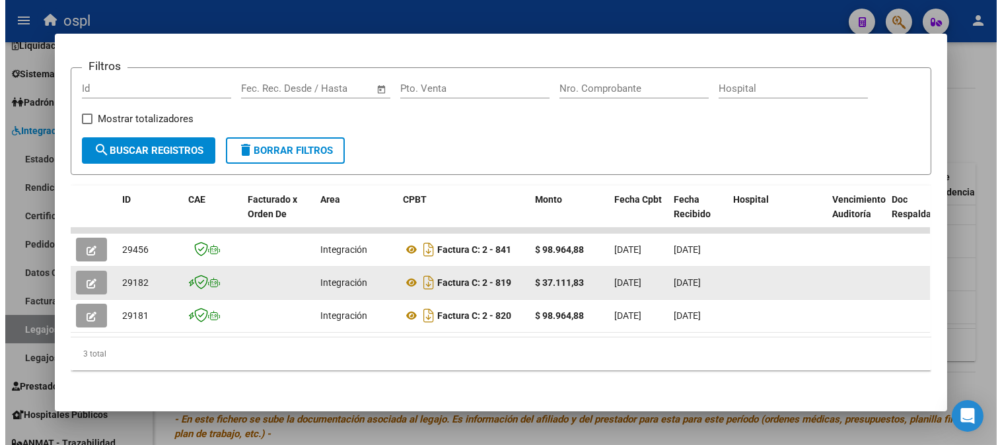
scroll to position [0, 0]
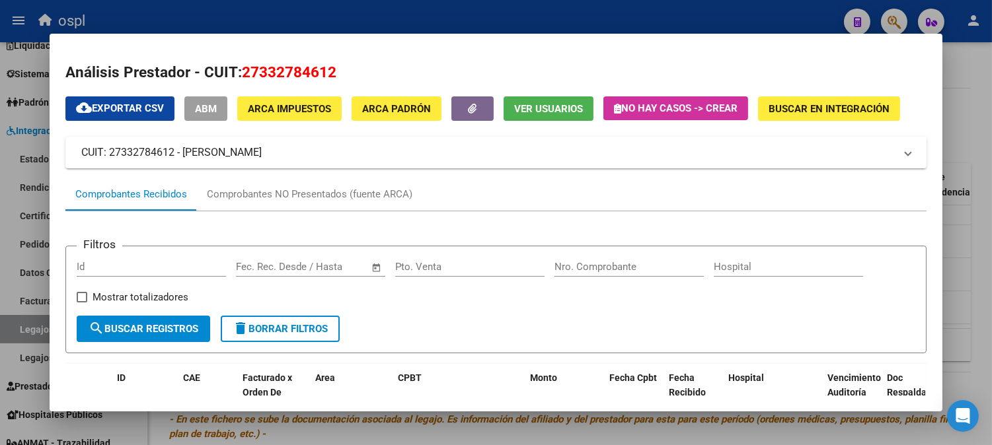
click at [951, 176] on div at bounding box center [496, 222] width 992 height 445
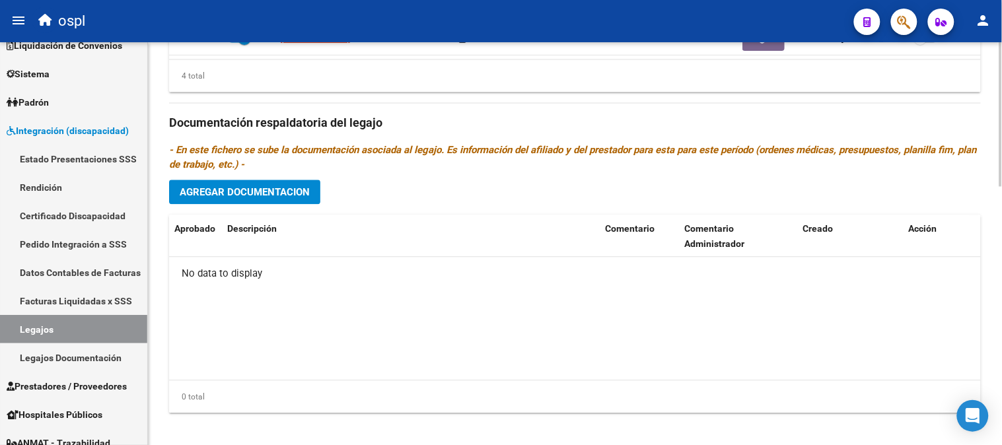
scroll to position [721, 0]
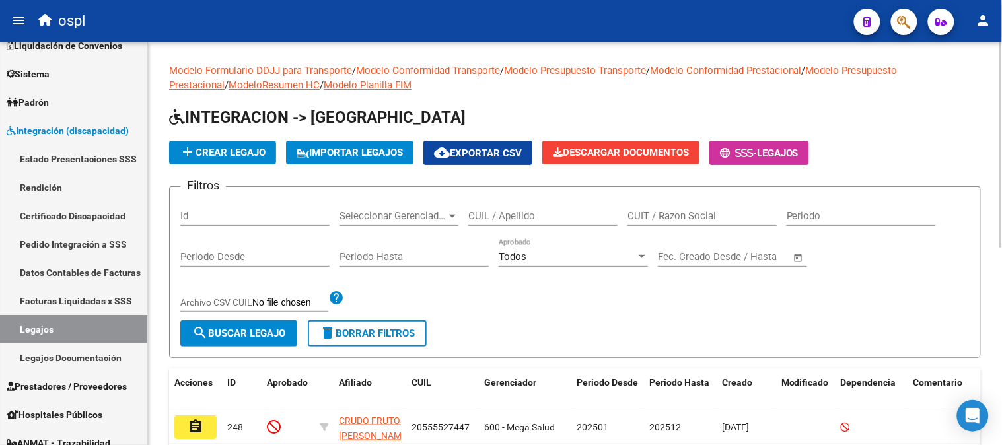
drag, startPoint x: 692, startPoint y: 199, endPoint x: 690, endPoint y: 206, distance: 7.5
click at [690, 200] on div "CUIT / Razon Social" at bounding box center [702, 212] width 149 height 28
click at [690, 208] on div "CUIT / Razon Social" at bounding box center [702, 212] width 149 height 28
paste input "27383610643"
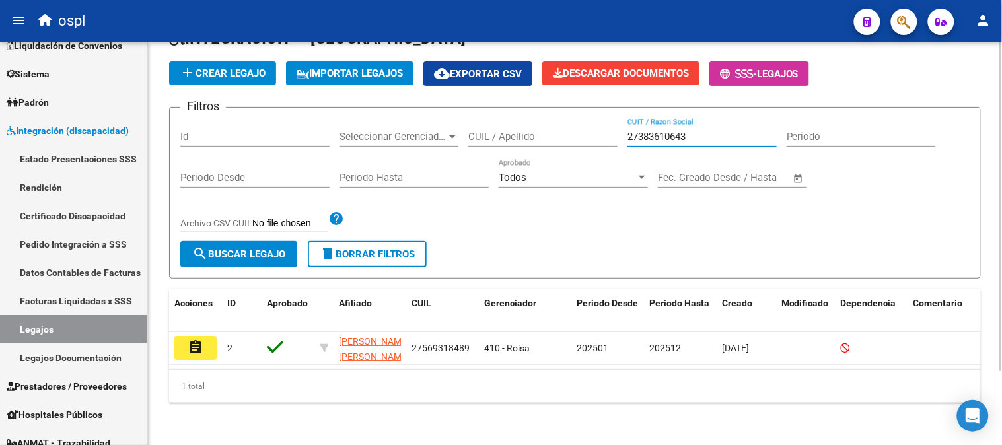
scroll to position [90, 0]
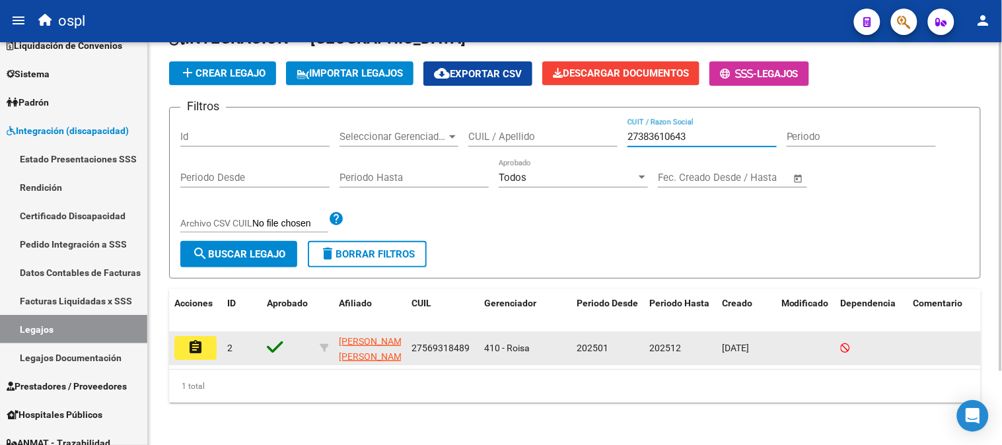
type input "27383610643"
click at [192, 344] on mat-icon "assignment" at bounding box center [196, 348] width 16 height 16
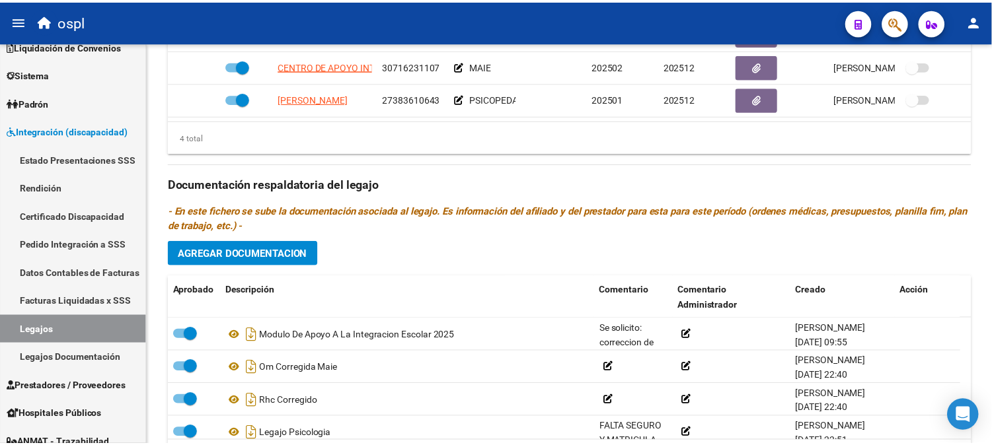
scroll to position [501, 0]
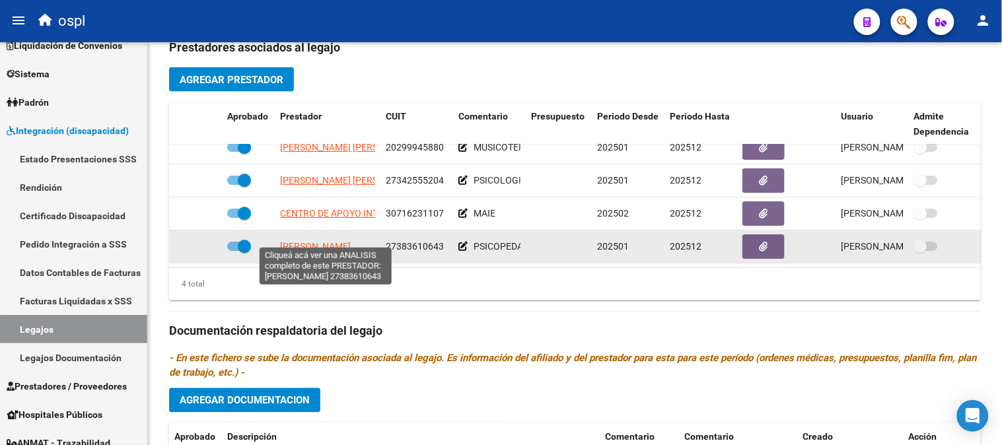
click at [327, 241] on span "[PERSON_NAME]" at bounding box center [315, 246] width 71 height 11
type textarea "27383610643"
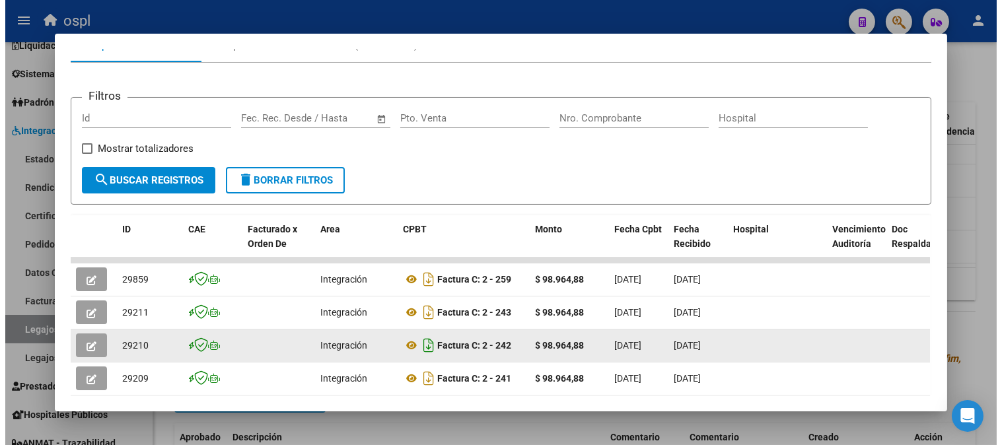
scroll to position [218, 0]
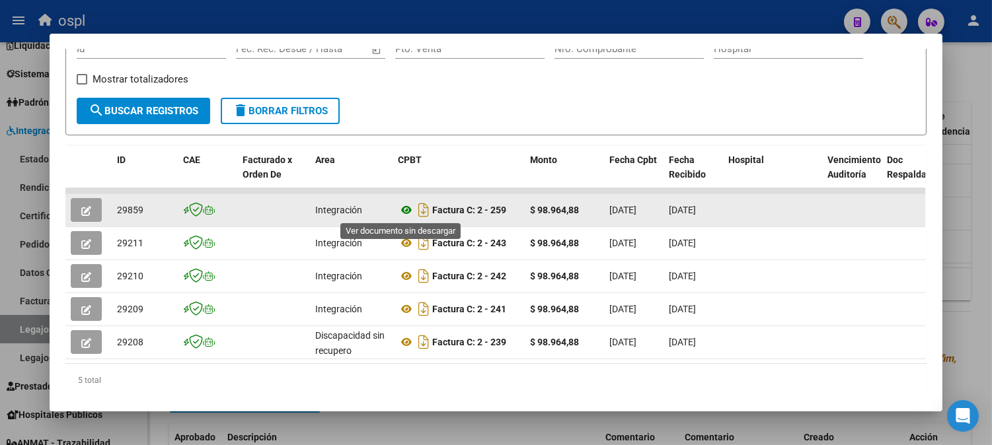
click at [401, 212] on icon at bounding box center [406, 210] width 17 height 16
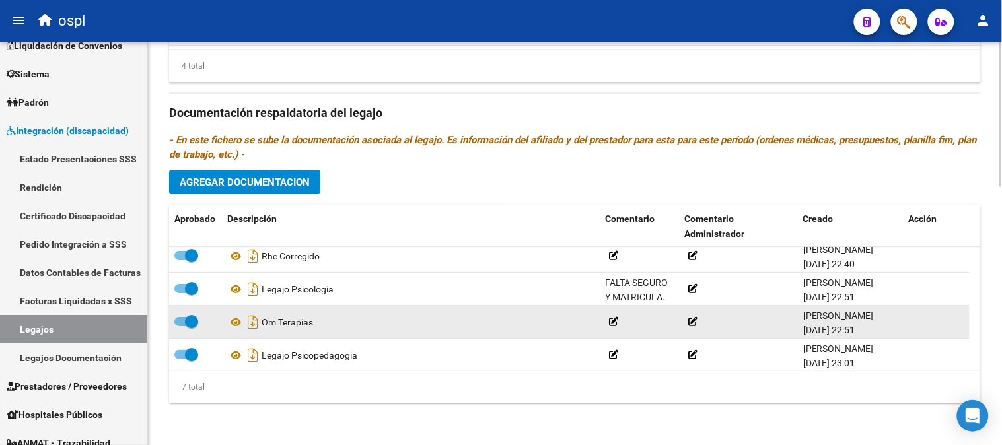
scroll to position [112, 0]
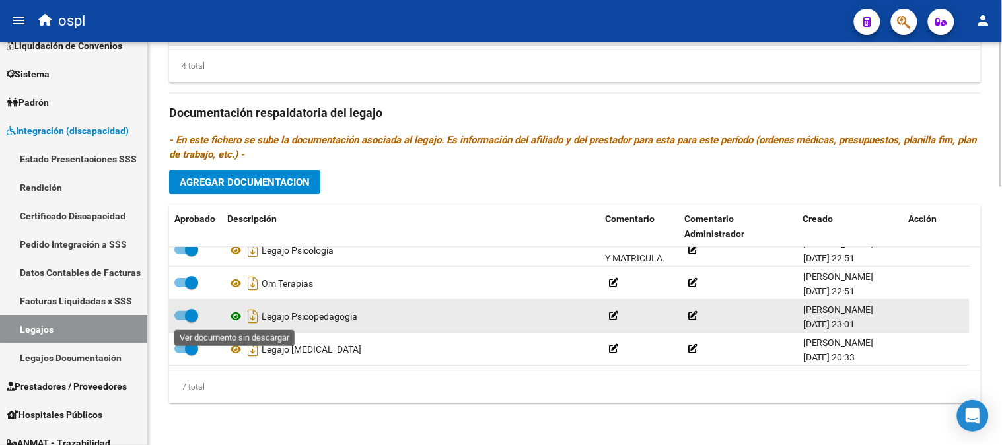
click at [234, 318] on icon at bounding box center [235, 317] width 17 height 16
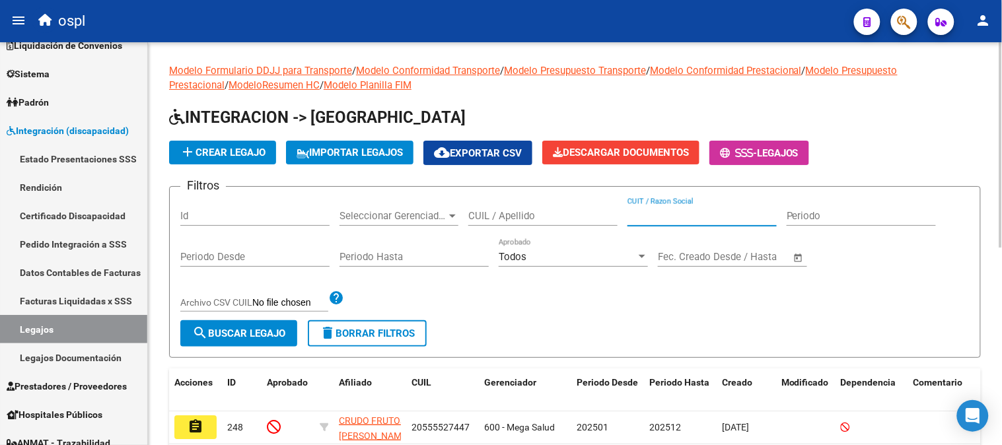
click at [714, 219] on input "CUIT / Razon Social" at bounding box center [702, 216] width 149 height 12
paste input "27408486160"
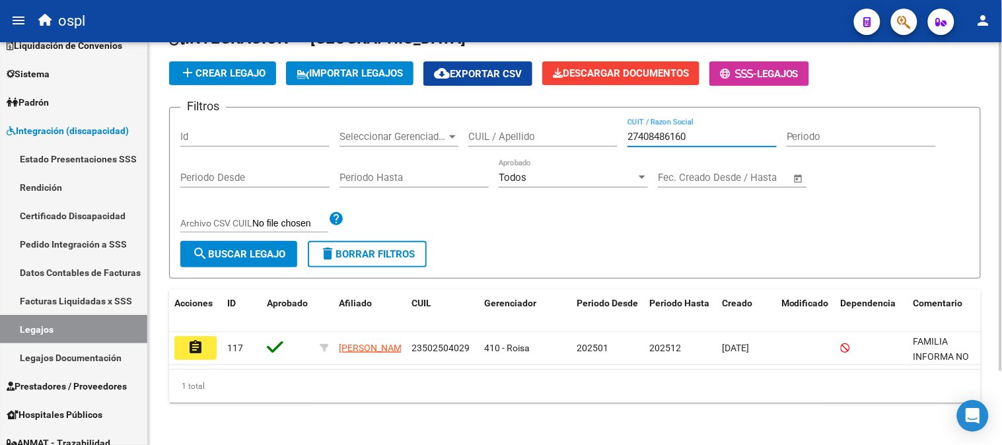
scroll to position [90, 0]
type input "27408486160"
click at [196, 342] on mat-icon "assignment" at bounding box center [196, 348] width 16 height 16
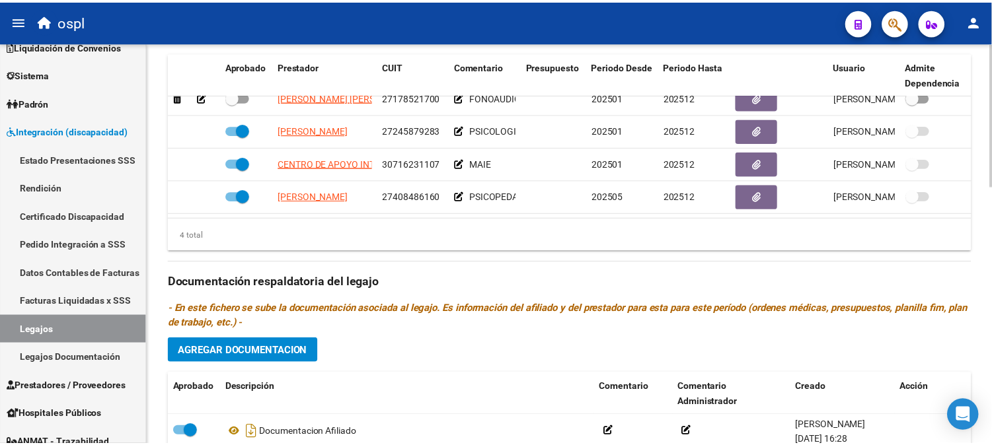
scroll to position [587, 0]
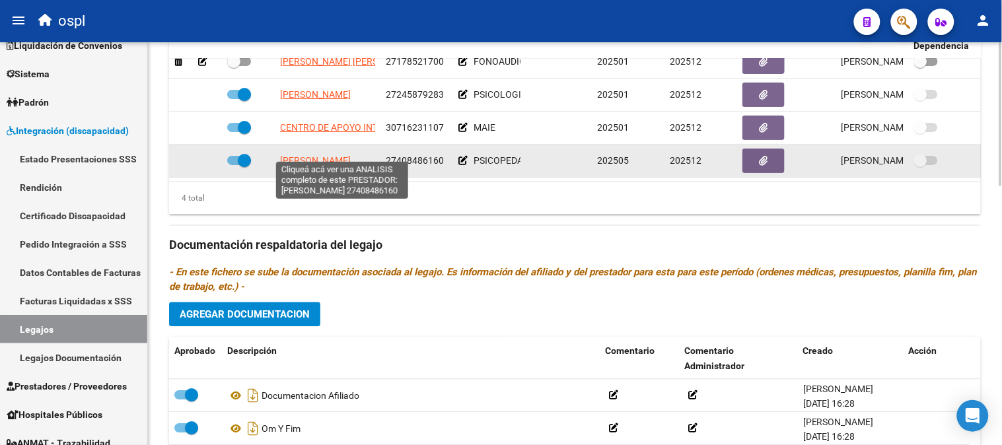
click at [326, 156] on span "[PERSON_NAME]" at bounding box center [315, 160] width 71 height 11
type textarea "27408486160"
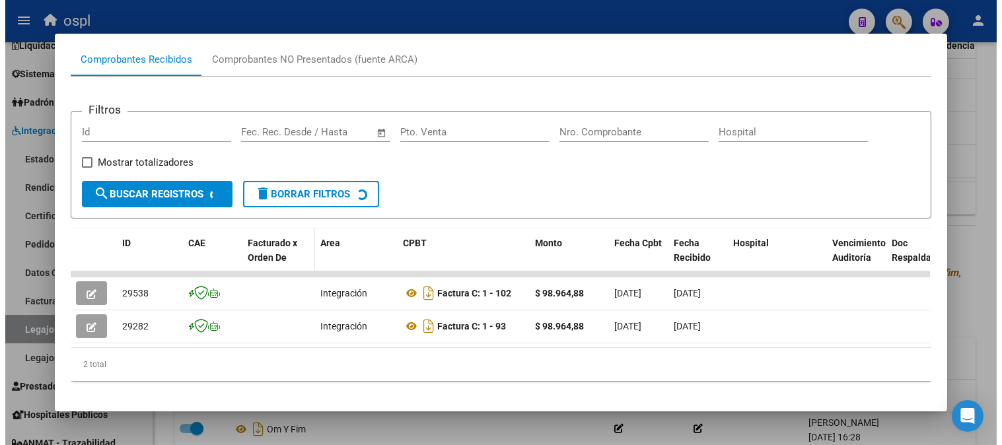
scroll to position [147, 0]
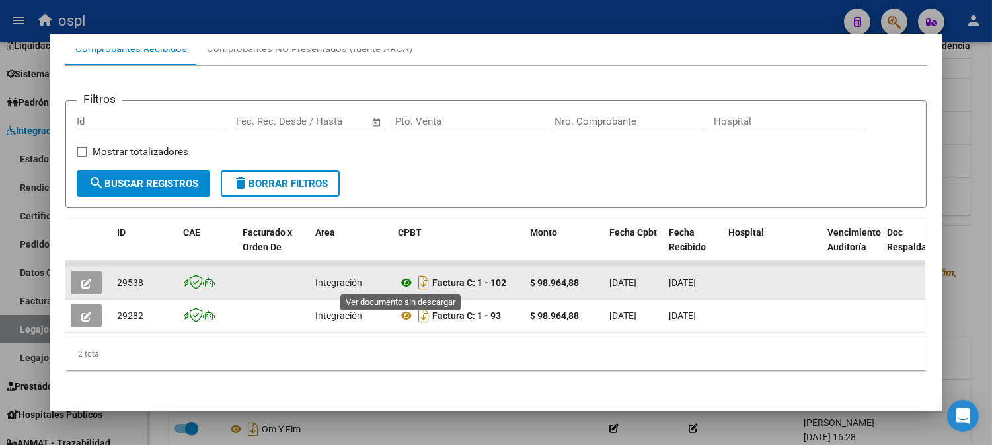
click at [400, 281] on icon at bounding box center [406, 283] width 17 height 16
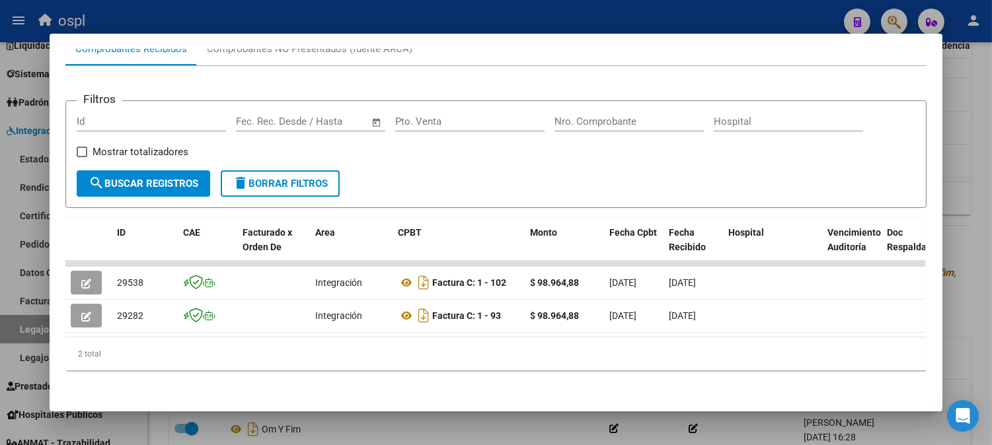
click at [3, 251] on div at bounding box center [496, 222] width 992 height 445
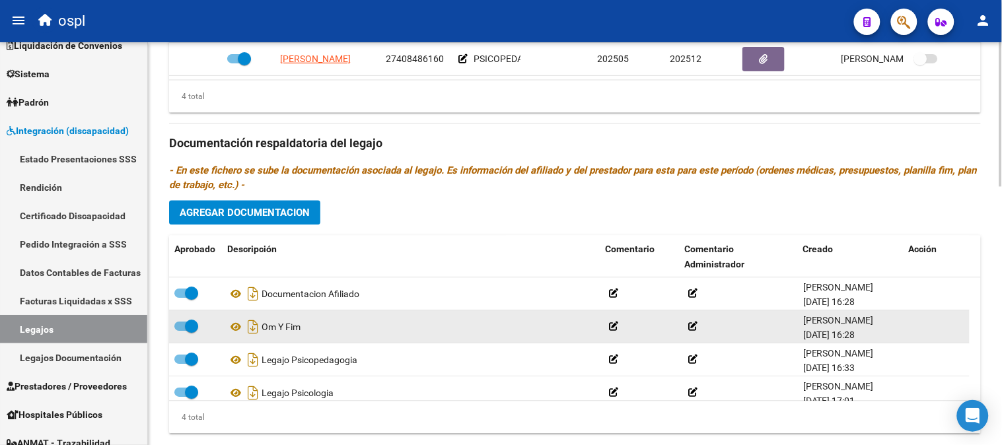
scroll to position [721, 0]
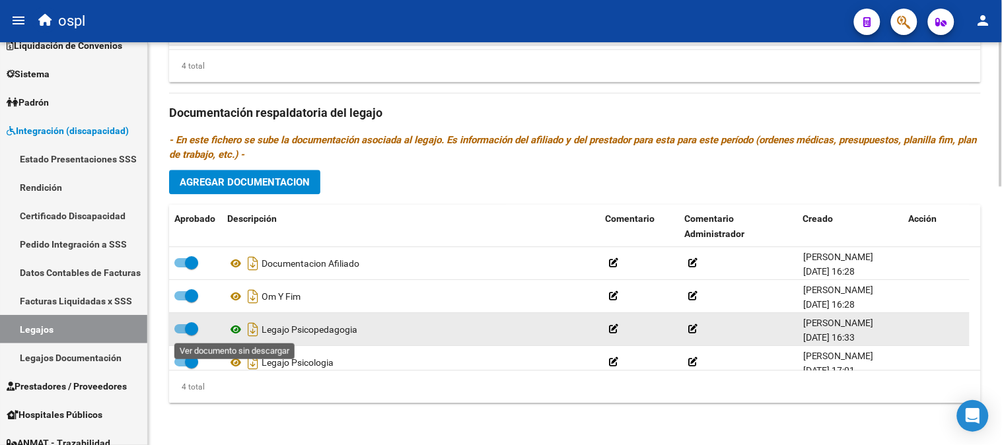
click at [238, 330] on icon at bounding box center [235, 330] width 17 height 16
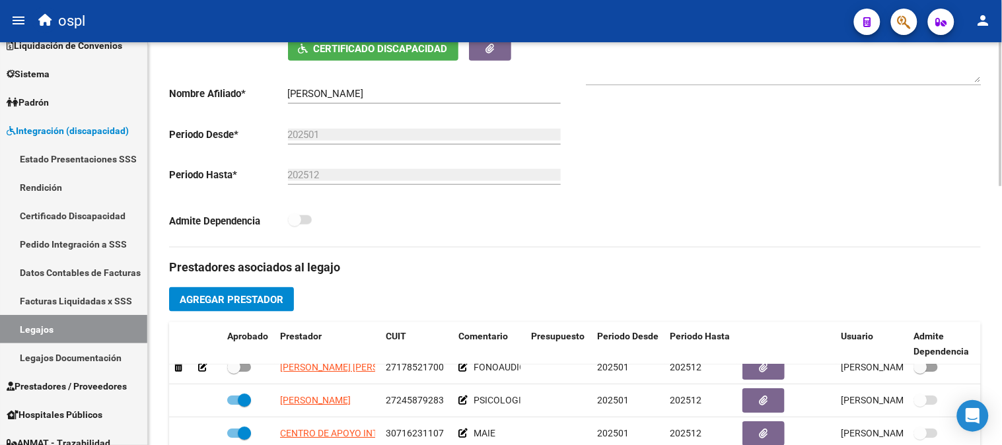
scroll to position [0, 0]
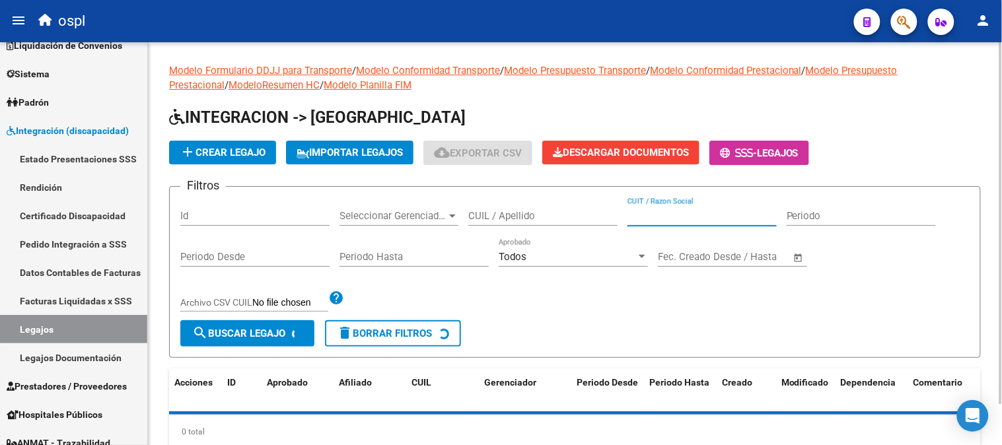
click at [702, 218] on input "CUIT / Razon Social" at bounding box center [702, 216] width 149 height 12
paste input "27249731272"
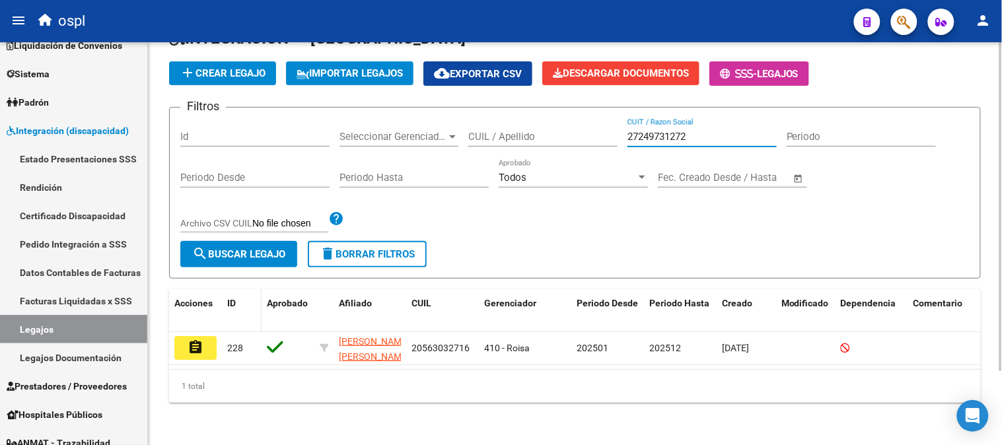
scroll to position [90, 0]
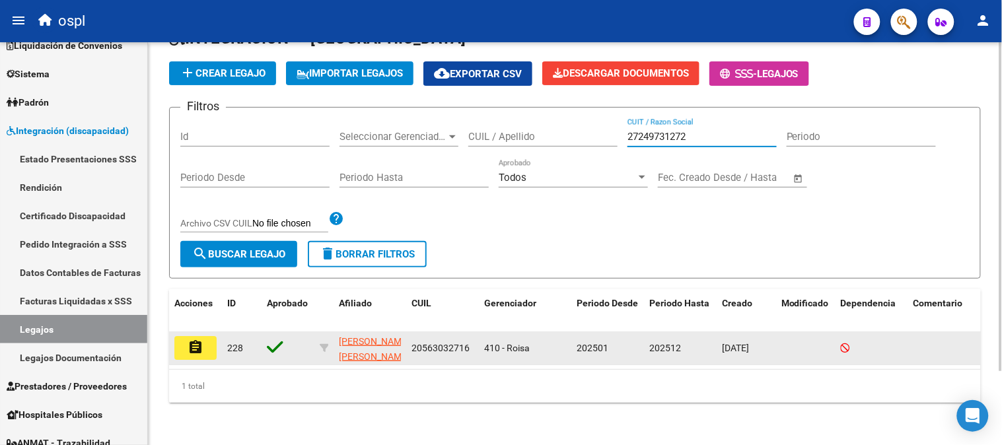
type input "27249731272"
click at [188, 341] on mat-icon "assignment" at bounding box center [196, 348] width 16 height 16
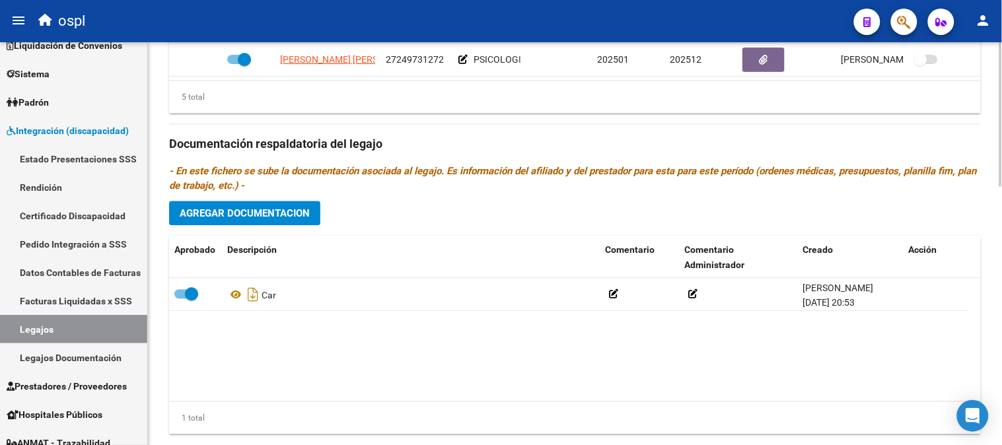
scroll to position [721, 0]
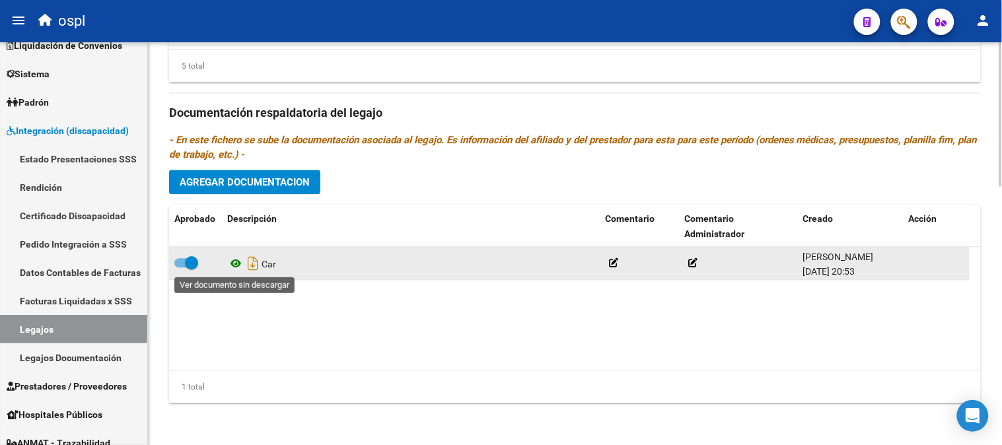
click at [233, 271] on icon at bounding box center [235, 264] width 17 height 16
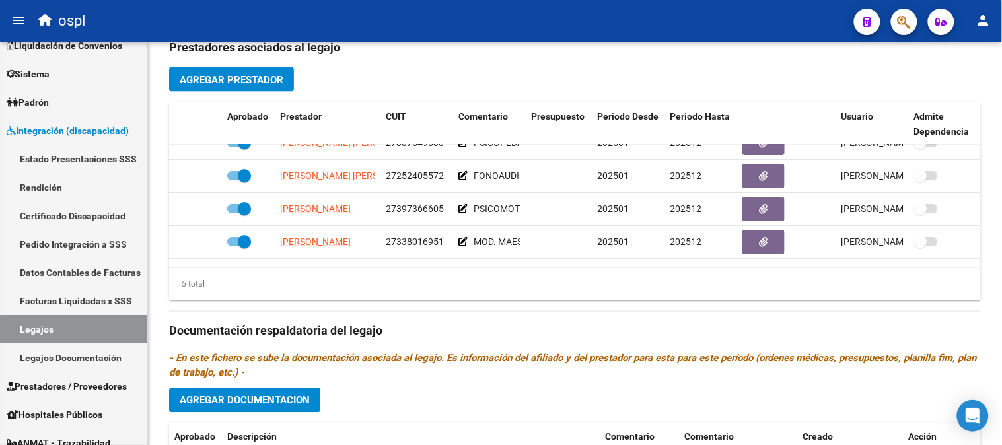
scroll to position [0, 0]
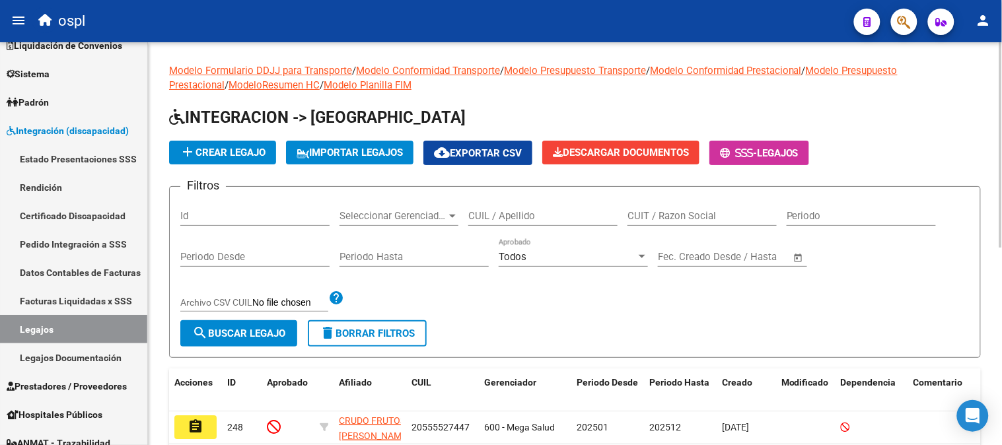
click at [721, 217] on input "CUIT / Razon Social" at bounding box center [702, 216] width 149 height 12
paste input "23370744394"
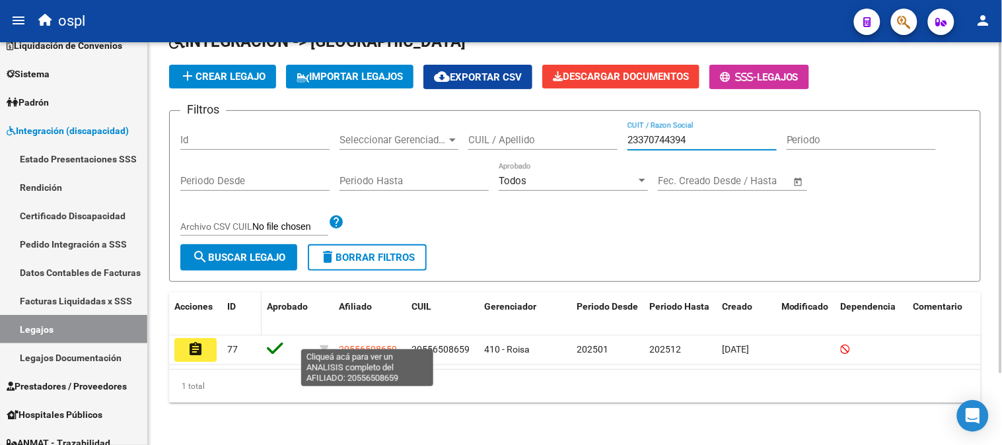
scroll to position [87, 0]
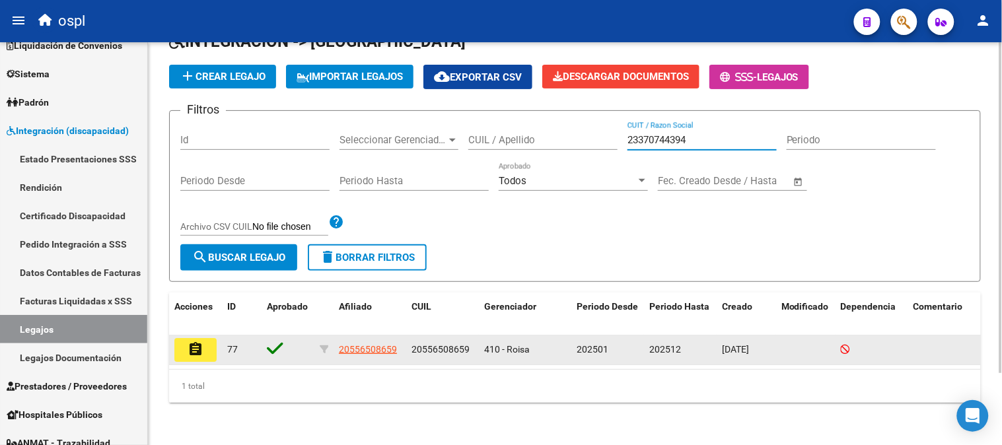
type input "23370744394"
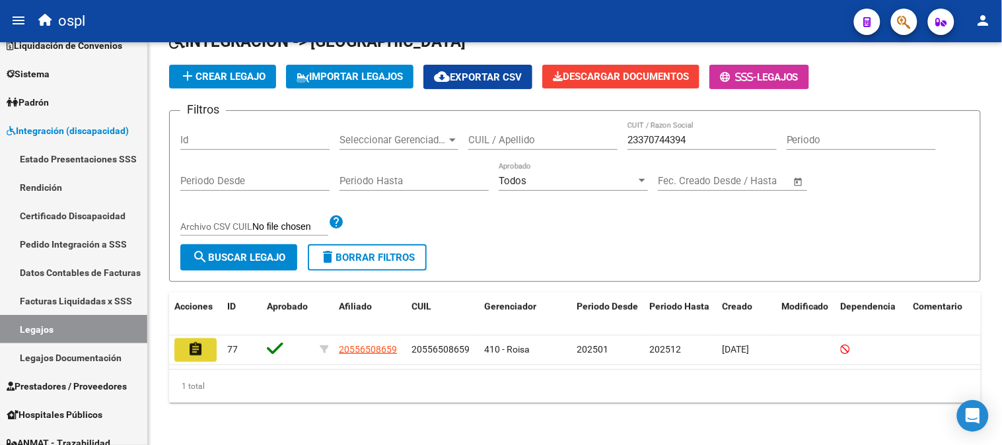
click at [210, 342] on button "assignment" at bounding box center [195, 350] width 42 height 24
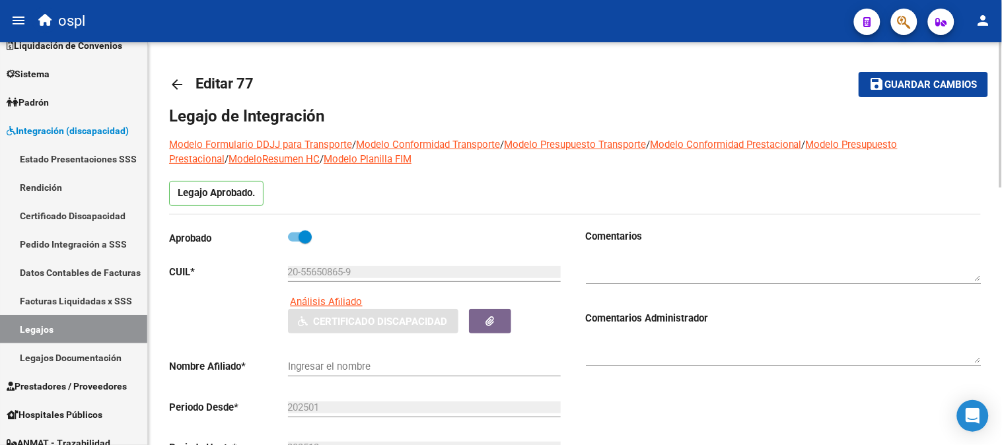
type input "[PERSON_NAME] [PERSON_NAME]"
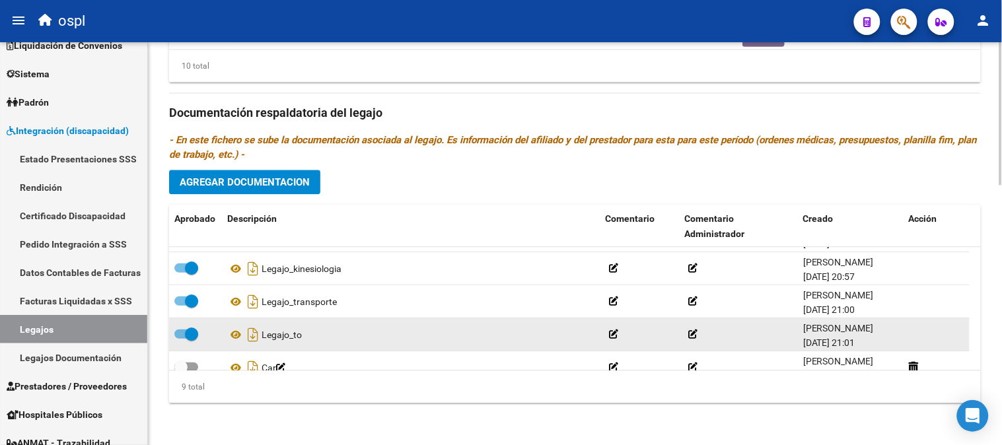
scroll to position [179, 0]
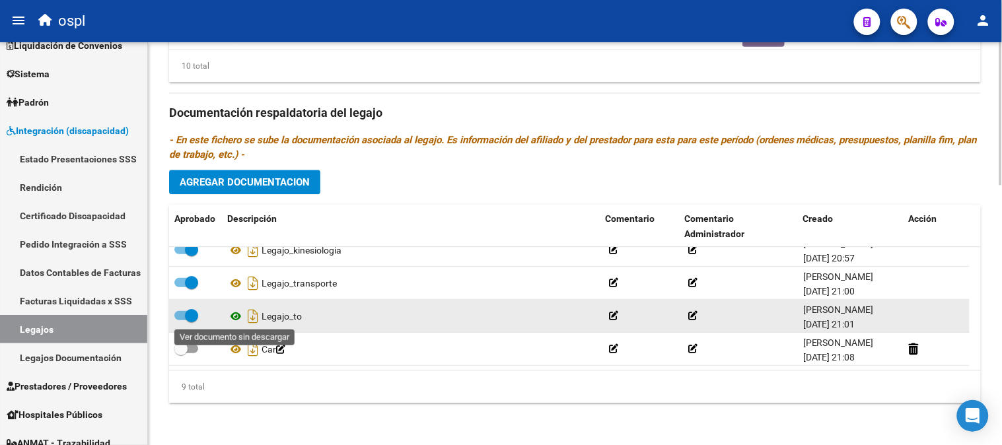
click at [239, 314] on icon at bounding box center [235, 317] width 17 height 16
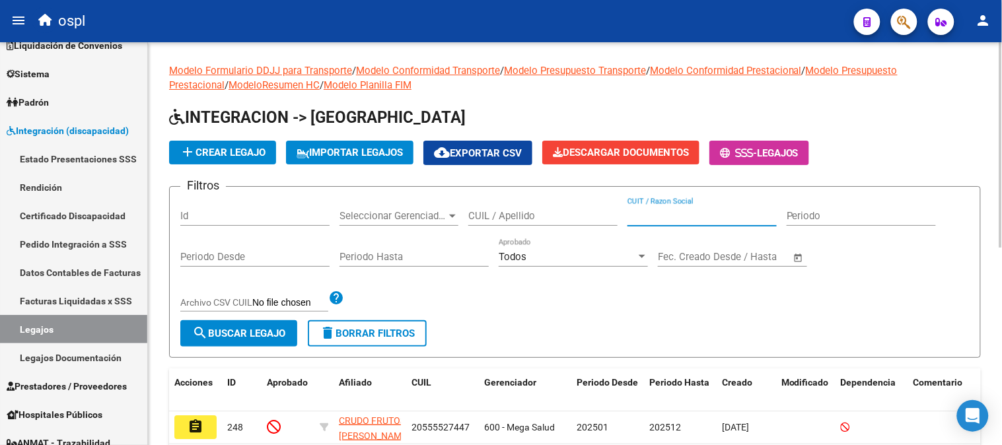
paste input "27307549633"
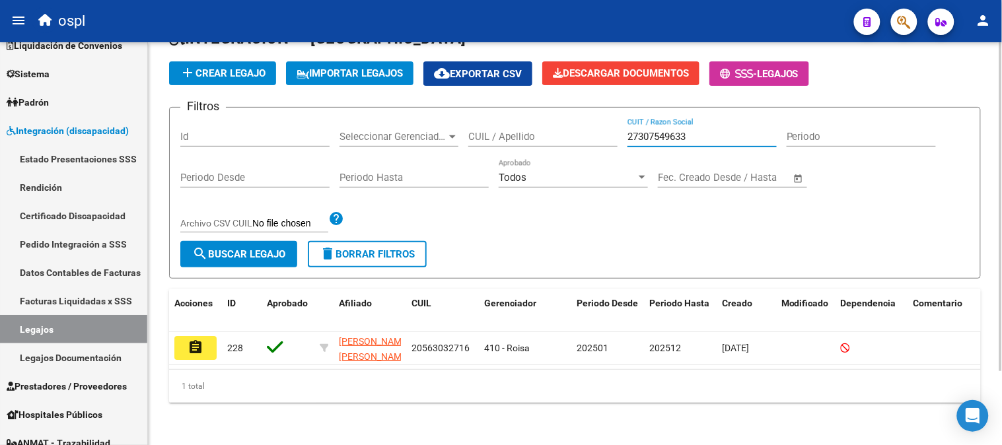
scroll to position [90, 0]
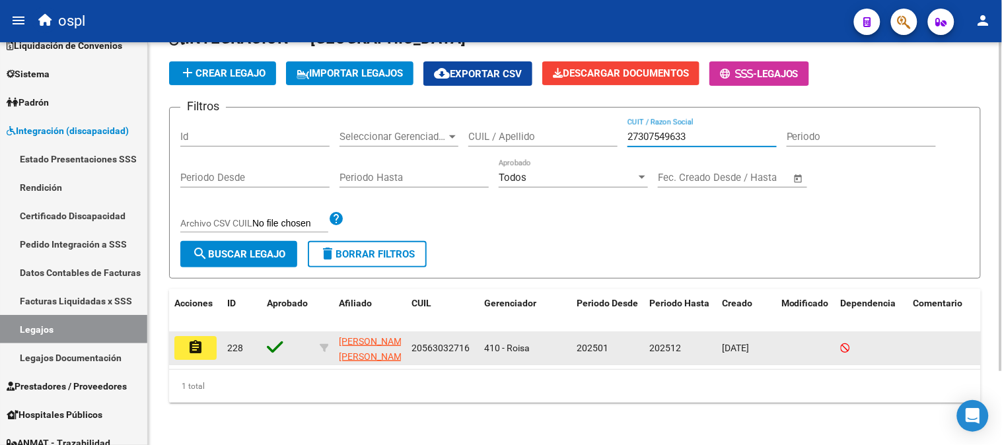
type input "27307549633"
click at [199, 340] on mat-icon "assignment" at bounding box center [196, 348] width 16 height 16
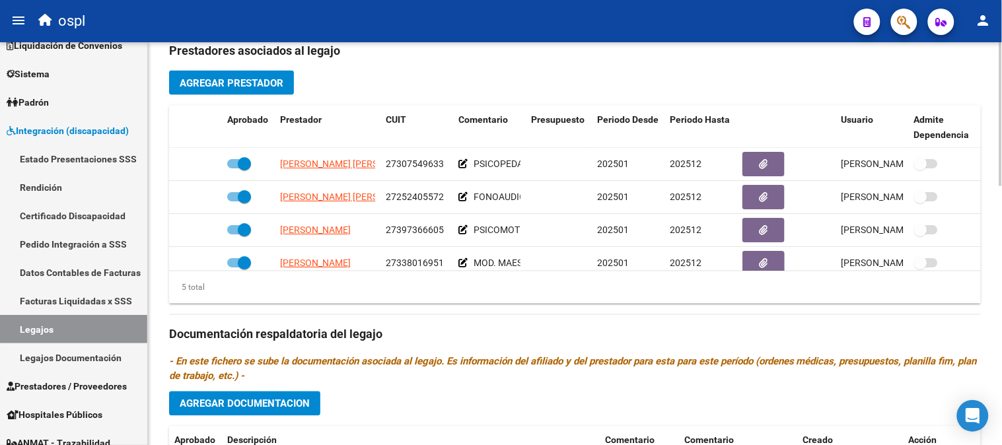
scroll to position [721, 0]
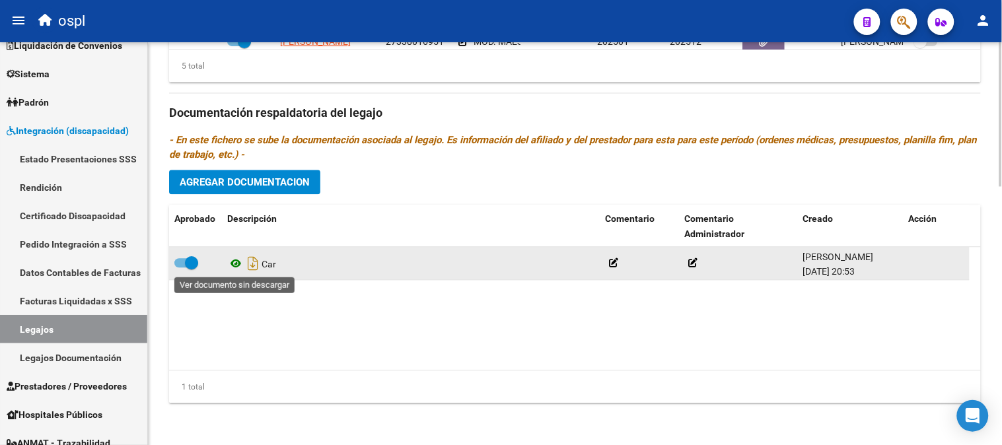
click at [235, 262] on icon at bounding box center [235, 264] width 17 height 16
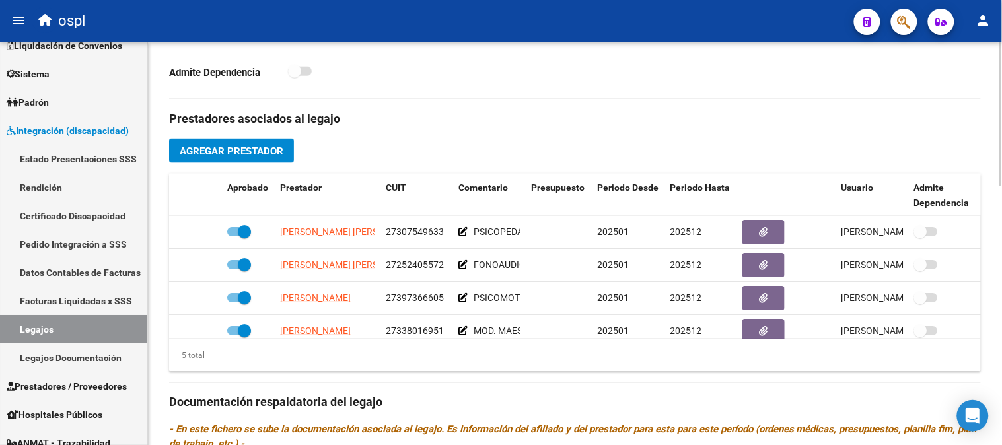
scroll to position [427, 0]
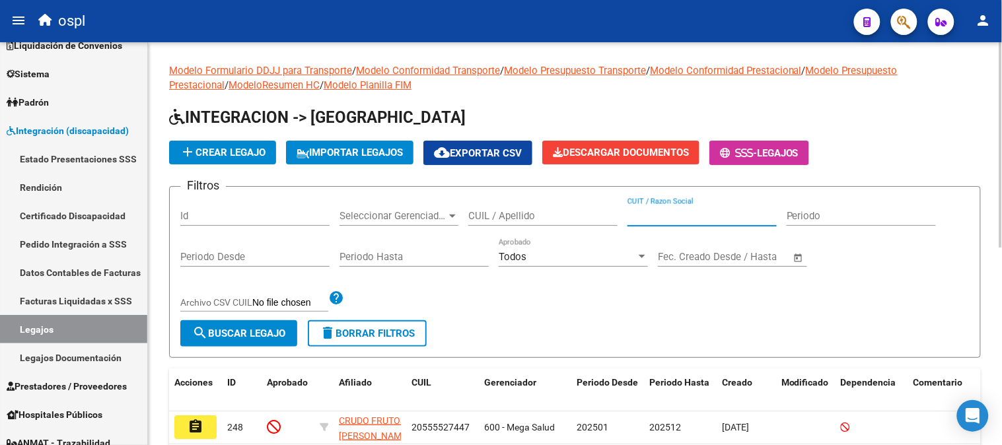
paste input "23341513464"
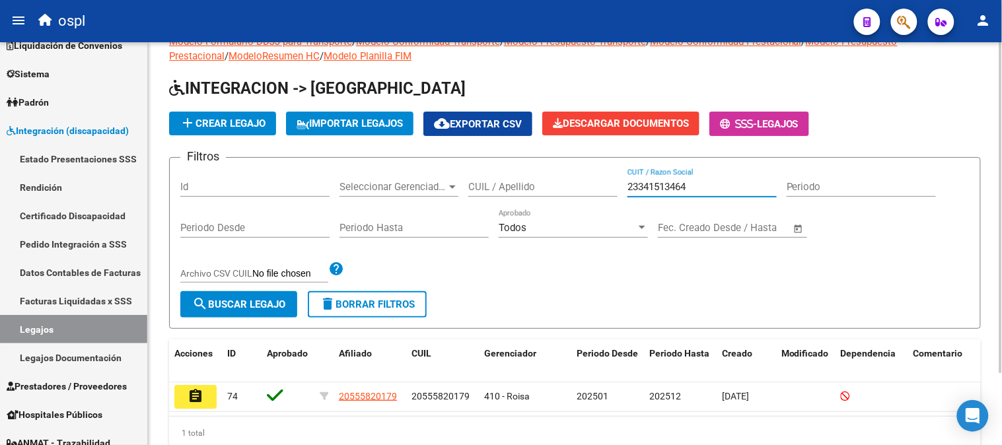
scroll to position [73, 0]
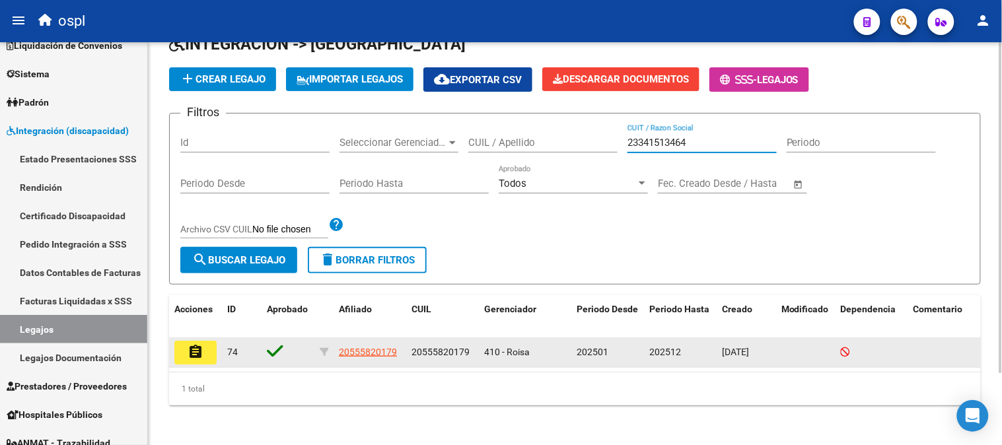
type input "23341513464"
click at [194, 353] on mat-icon "assignment" at bounding box center [196, 352] width 16 height 16
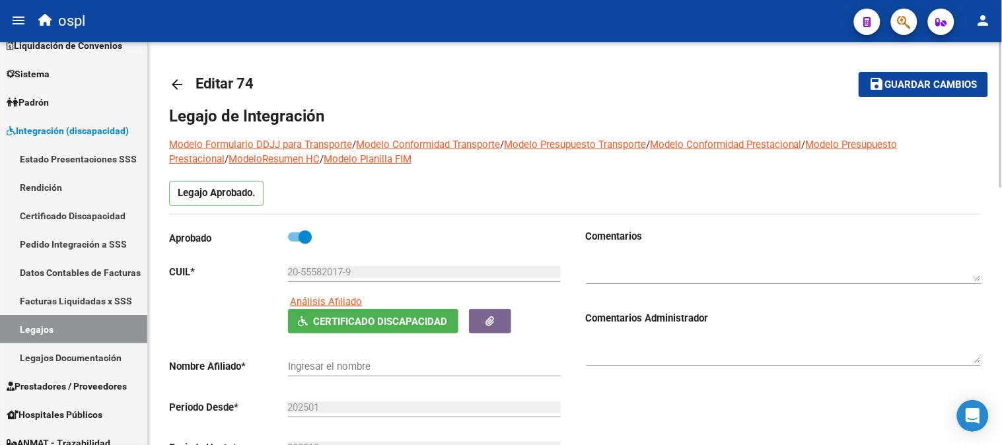
type input "BARDAGI [PERSON_NAME]"
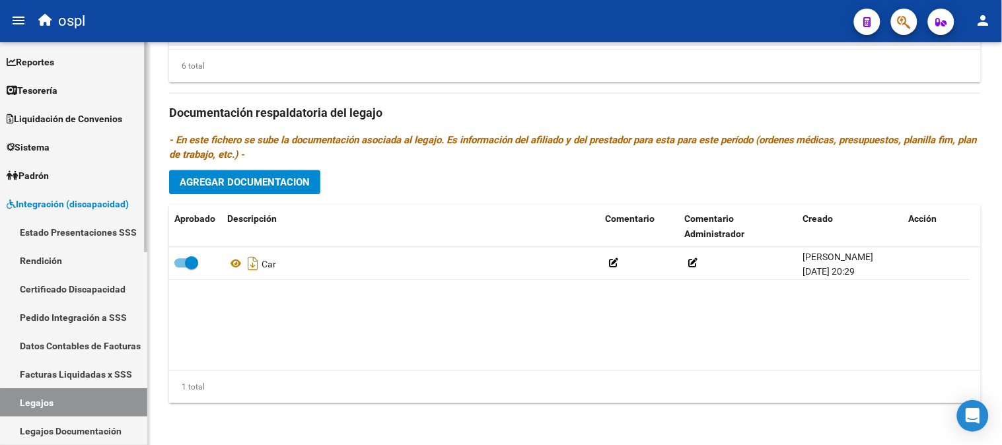
click at [124, 205] on span "Integración (discapacidad)" at bounding box center [68, 204] width 122 height 15
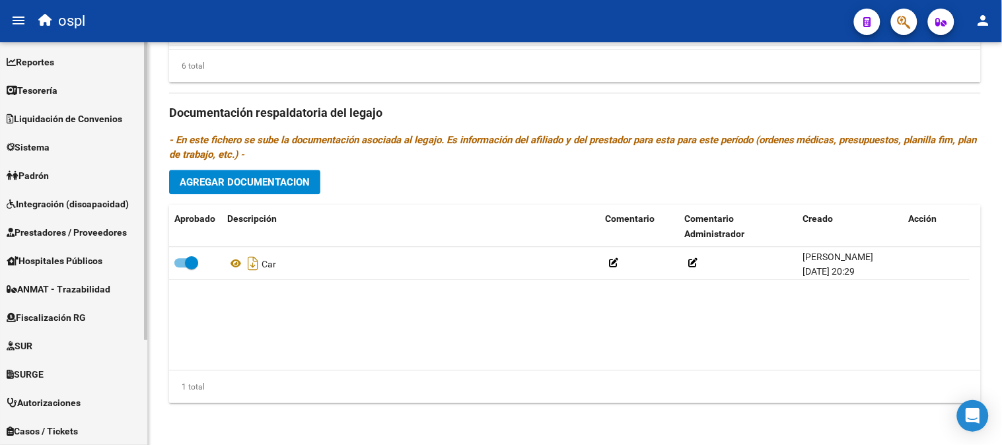
click at [124, 226] on span "Prestadores / Proveedores" at bounding box center [67, 232] width 120 height 15
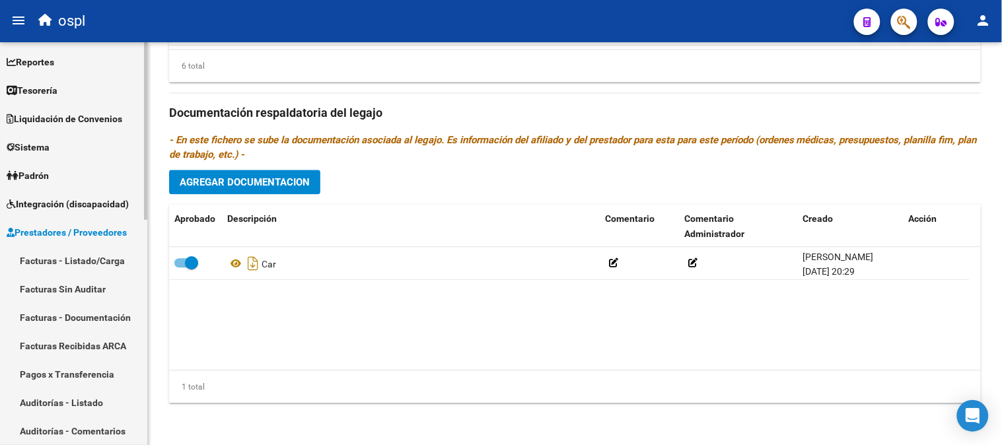
click at [124, 262] on link "Facturas - Listado/Carga" at bounding box center [73, 260] width 147 height 28
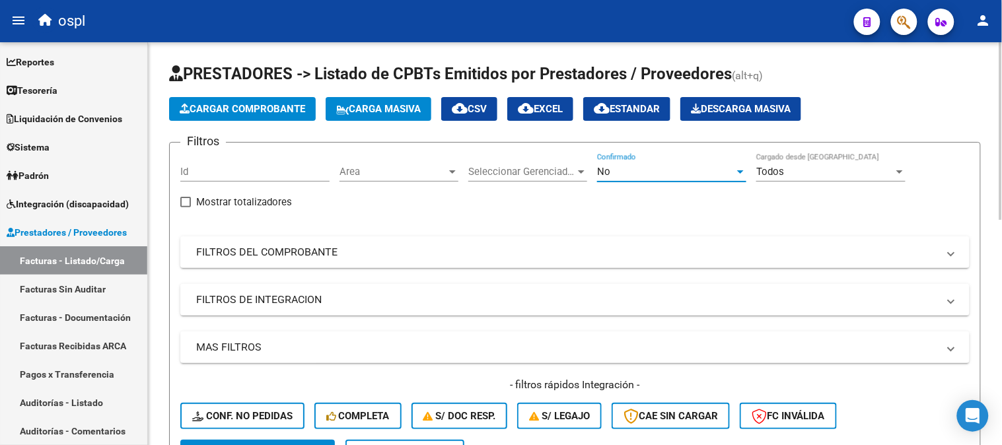
click at [657, 168] on div "No" at bounding box center [665, 172] width 137 height 12
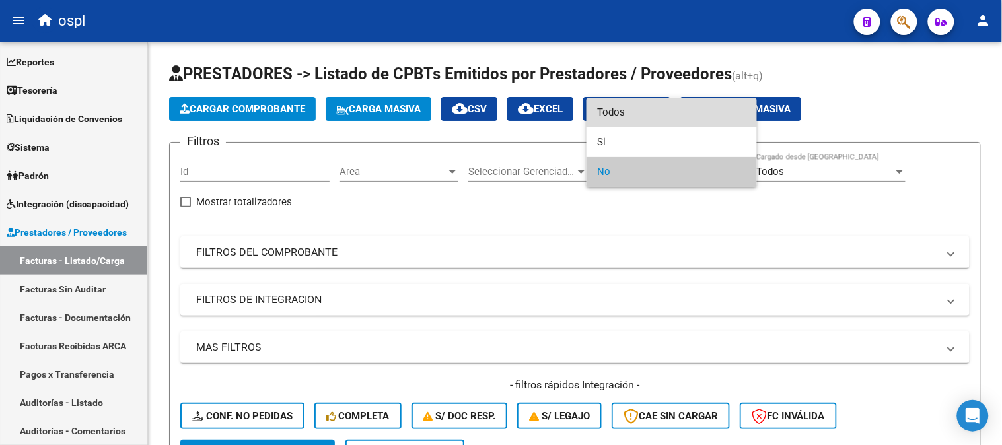
click at [630, 114] on span "Todos" at bounding box center [671, 113] width 149 height 30
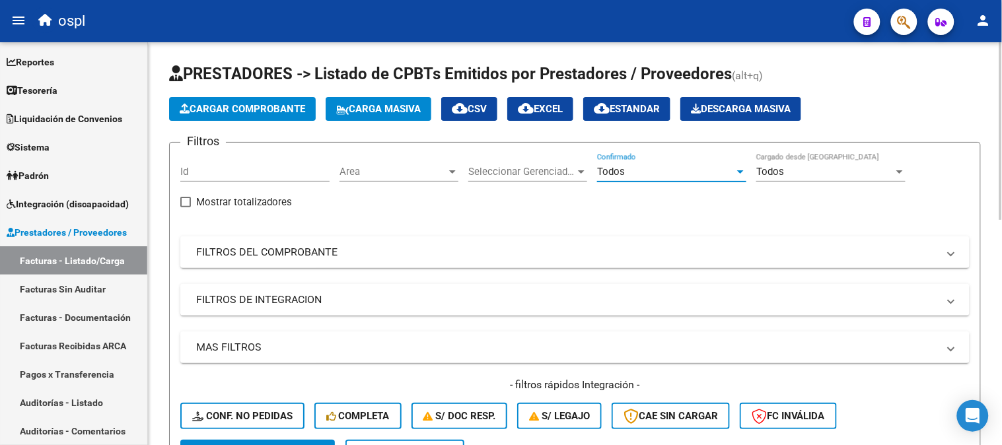
scroll to position [73, 0]
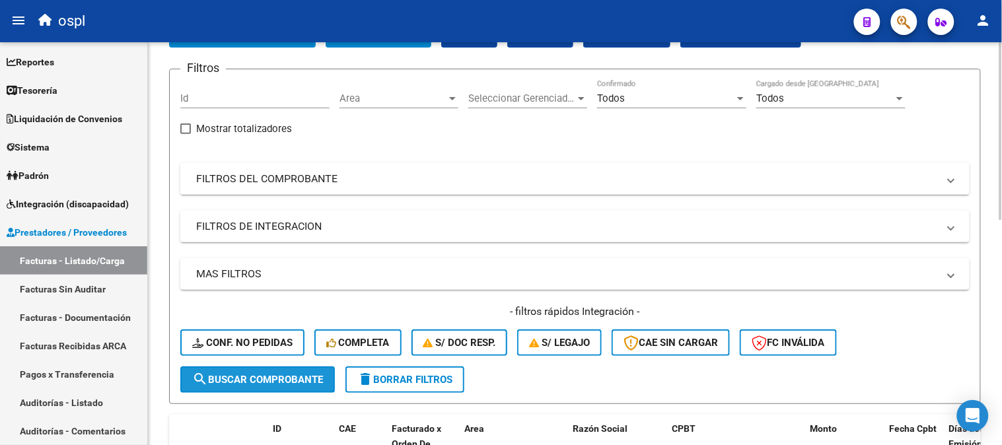
click at [279, 380] on span "search Buscar Comprobante" at bounding box center [257, 380] width 131 height 12
click at [374, 179] on mat-panel-title "FILTROS DEL COMPROBANTE" at bounding box center [567, 179] width 742 height 15
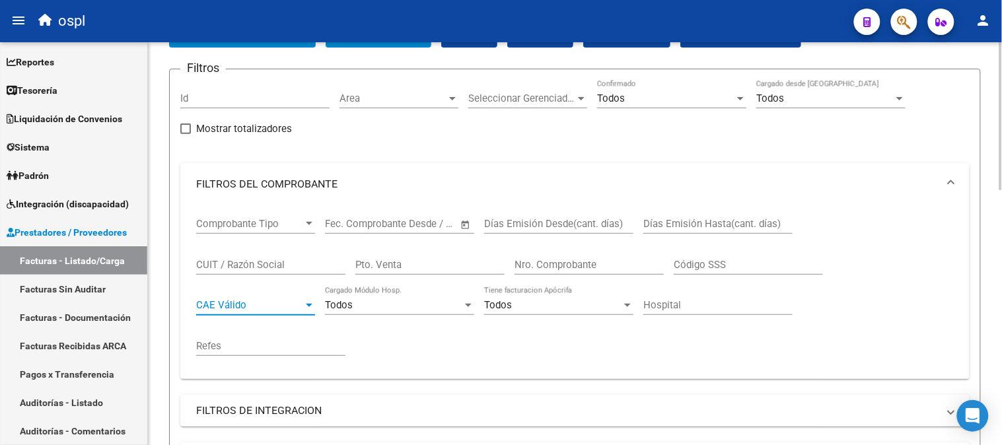
click at [230, 306] on span "CAE Válido" at bounding box center [249, 305] width 107 height 12
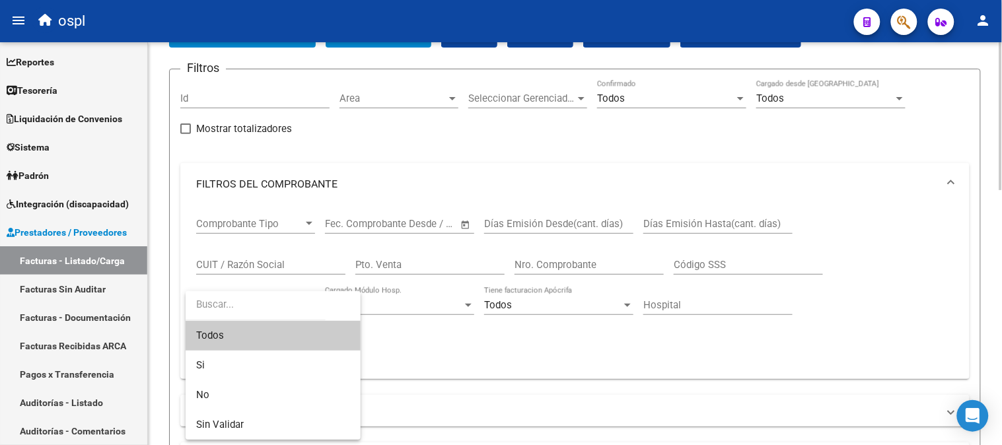
click at [230, 306] on input "dropdown search" at bounding box center [256, 305] width 140 height 30
click at [608, 397] on div at bounding box center [501, 222] width 1002 height 445
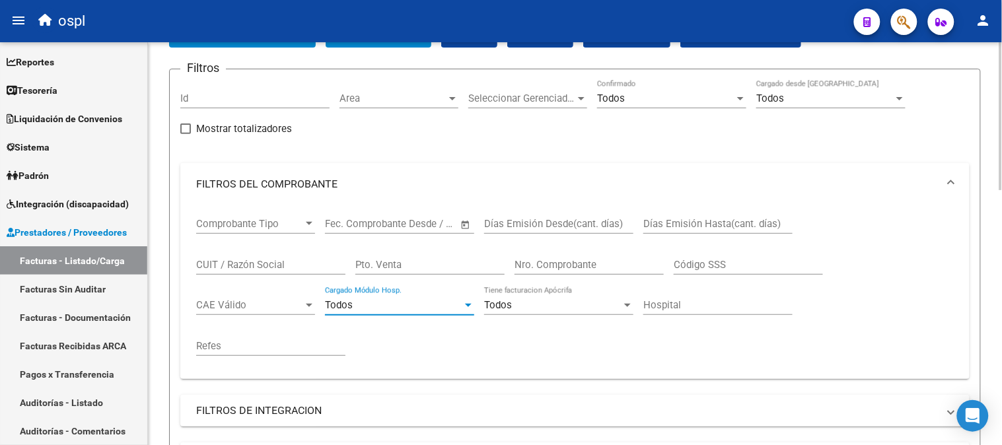
click at [451, 311] on div "Todos" at bounding box center [393, 305] width 137 height 12
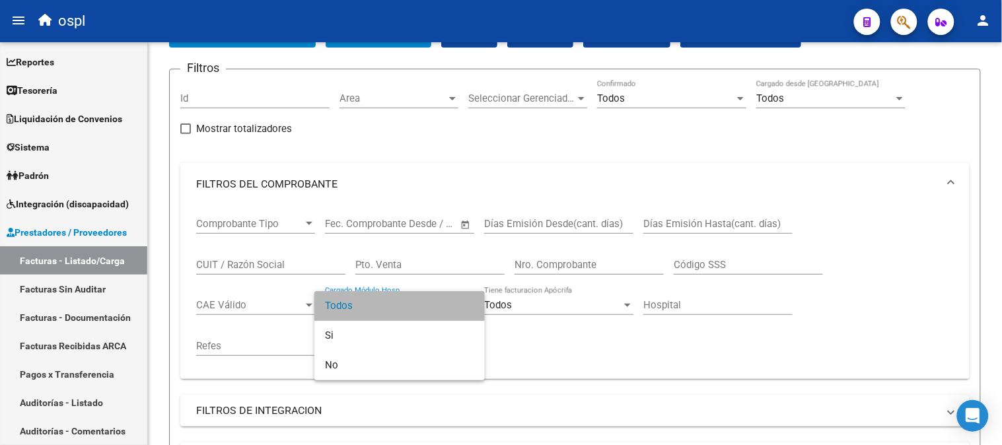
click at [449, 309] on span "Todos" at bounding box center [399, 306] width 149 height 30
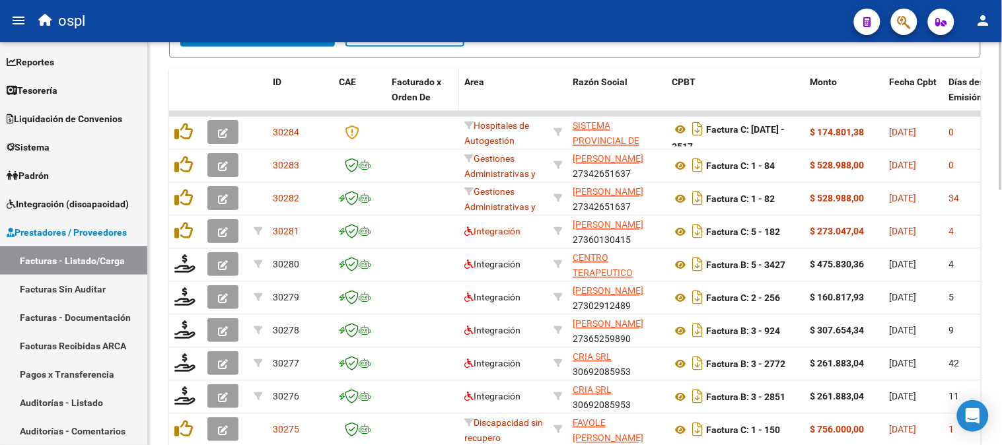
scroll to position [402, 0]
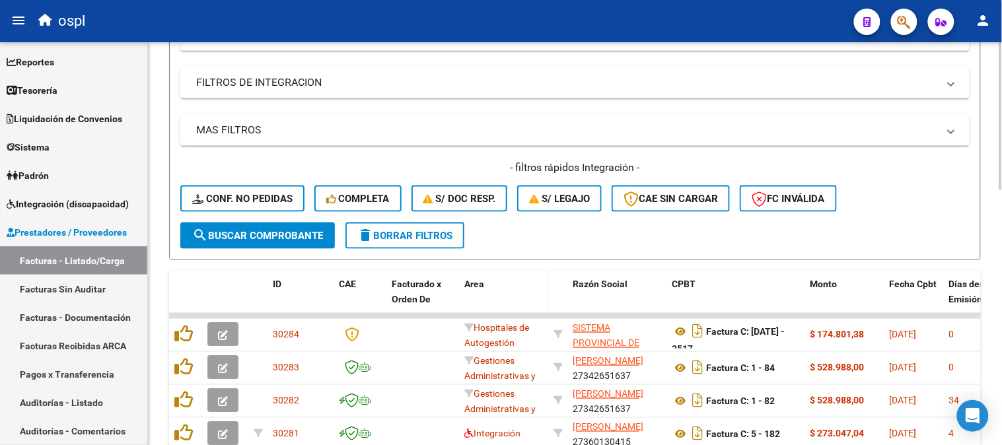
click at [490, 289] on div "Area" at bounding box center [503, 284] width 79 height 15
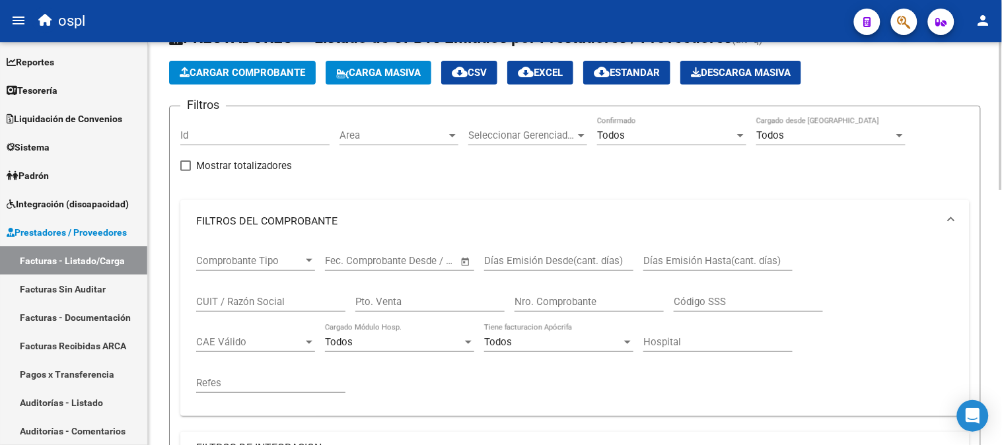
scroll to position [35, 0]
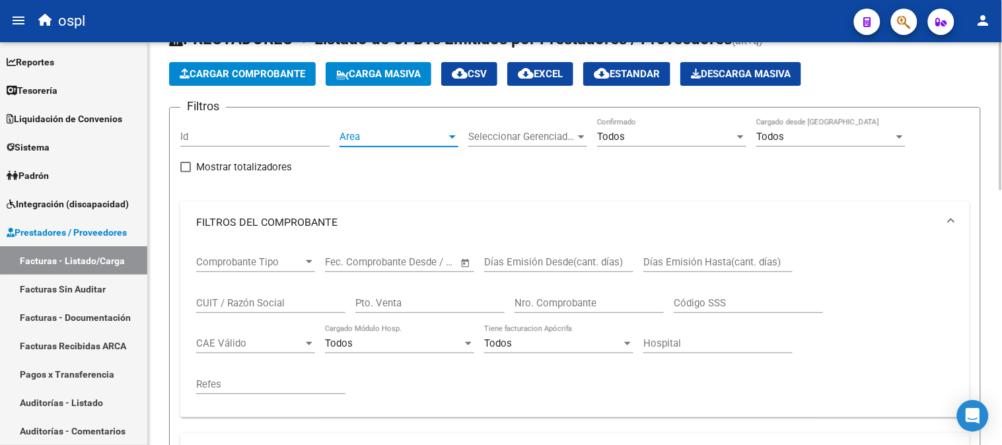
click at [385, 134] on span "Area" at bounding box center [393, 137] width 107 height 12
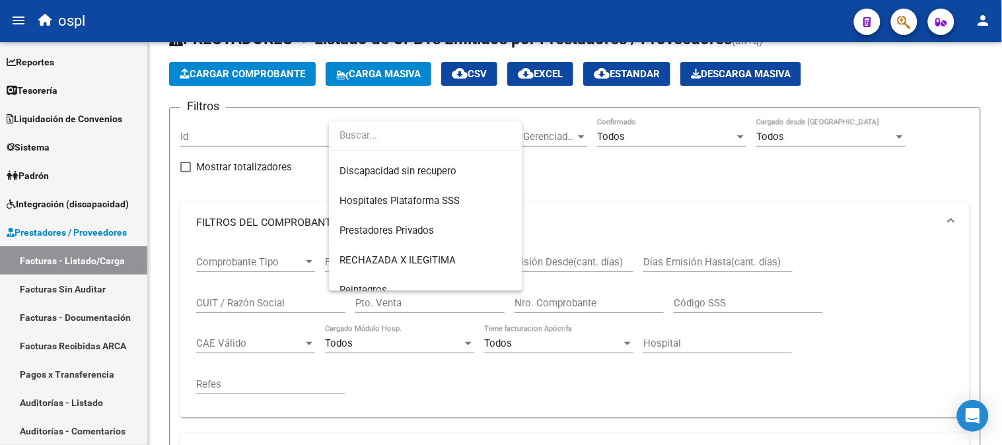
scroll to position [247, 0]
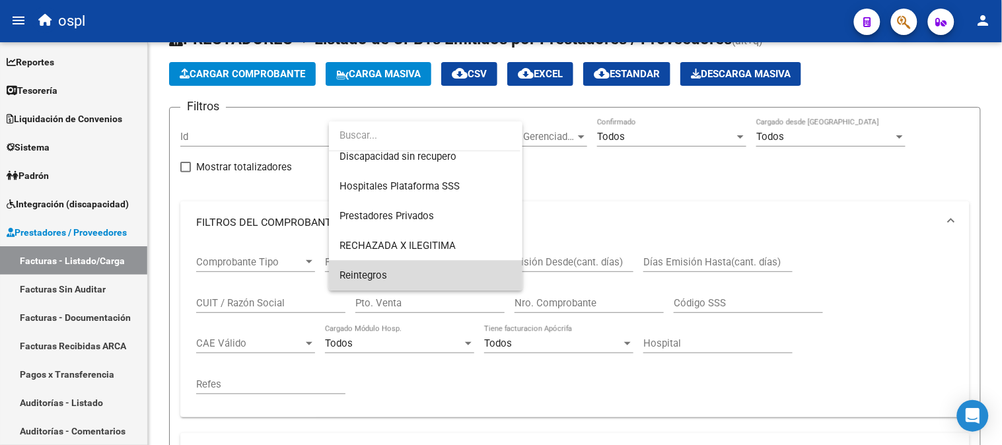
click at [452, 271] on span "Reintegros" at bounding box center [426, 276] width 172 height 30
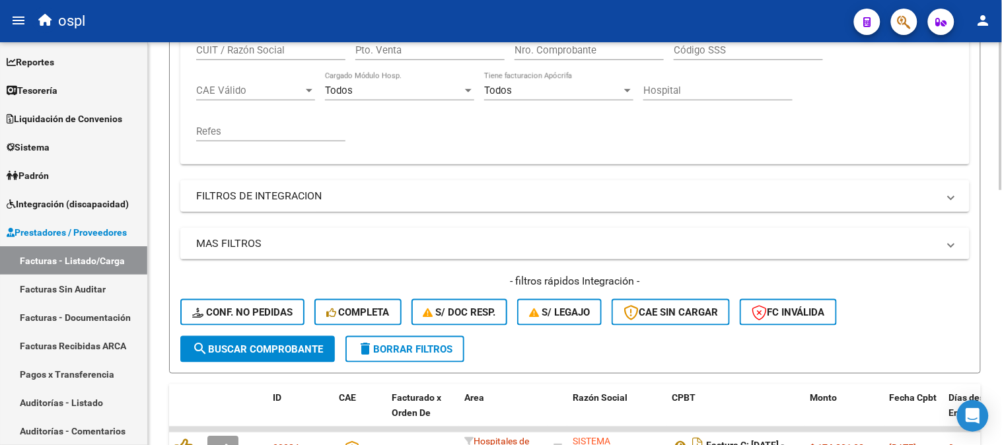
scroll to position [476, 0]
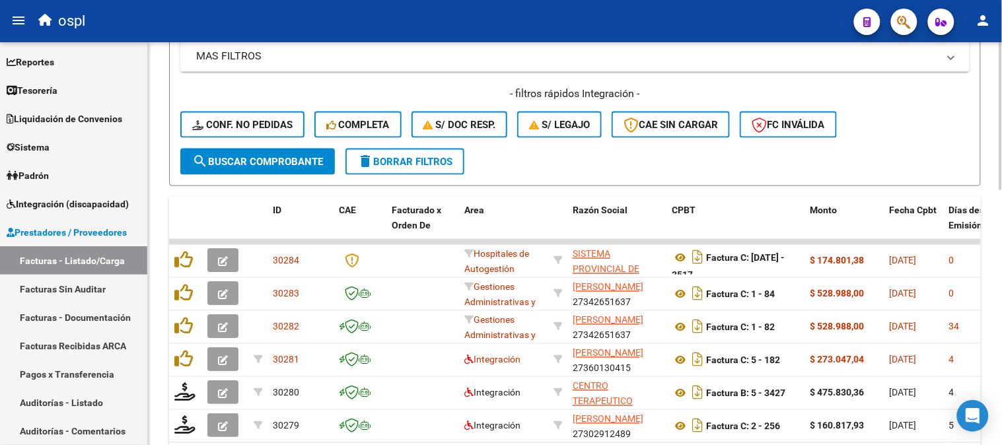
click at [294, 157] on span "search Buscar Comprobante" at bounding box center [257, 162] width 131 height 12
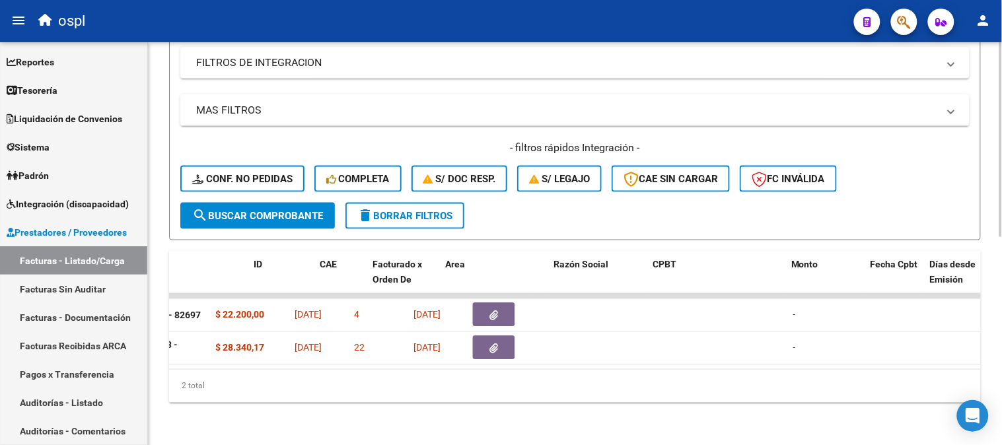
scroll to position [0, 0]
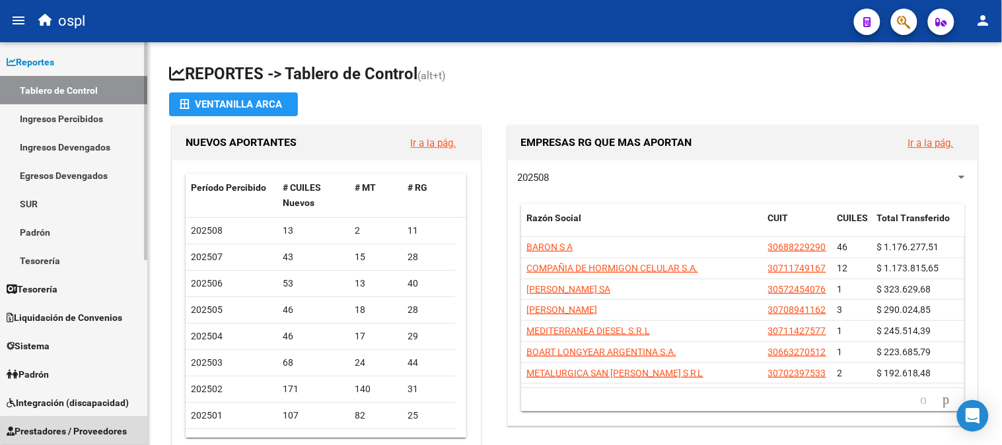
click at [77, 424] on span "Prestadores / Proveedores" at bounding box center [67, 431] width 120 height 15
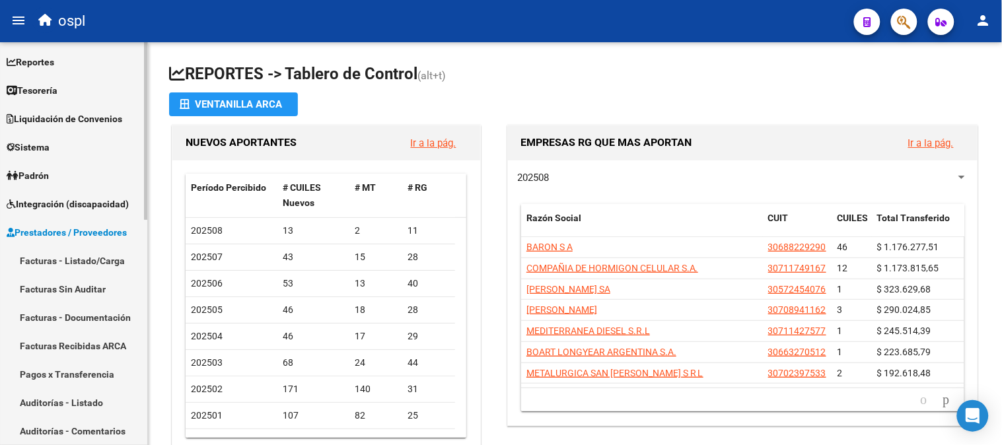
click at [71, 256] on link "Facturas - Listado/Carga" at bounding box center [73, 260] width 147 height 28
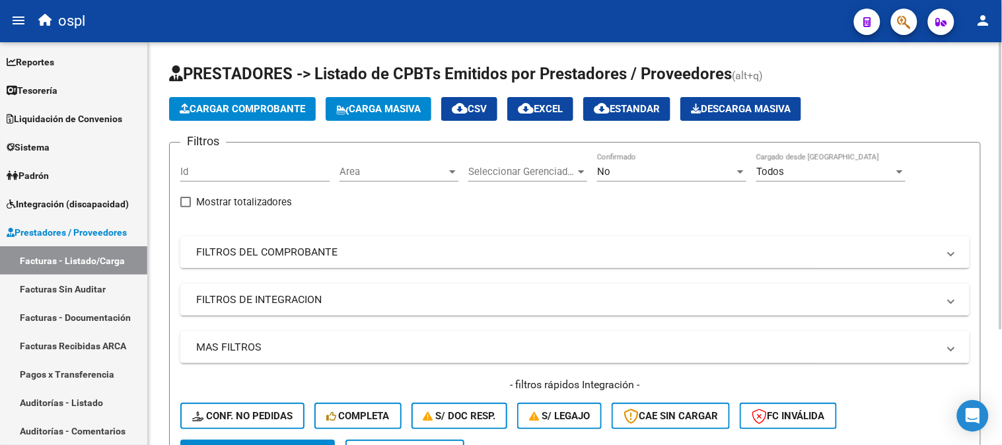
click at [318, 254] on mat-panel-title "FILTROS DEL COMPROBANTE" at bounding box center [567, 252] width 742 height 15
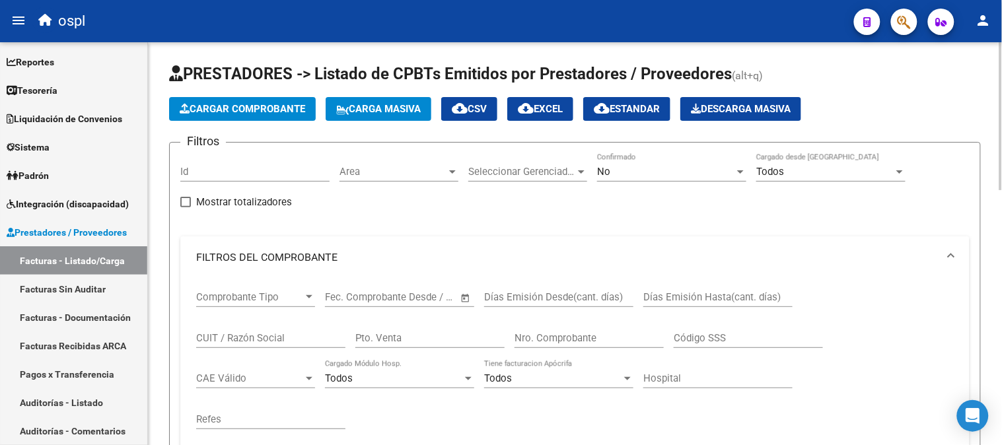
click at [292, 337] on input "CUIT / Razón Social" at bounding box center [270, 338] width 149 height 12
paste input "27407677752"
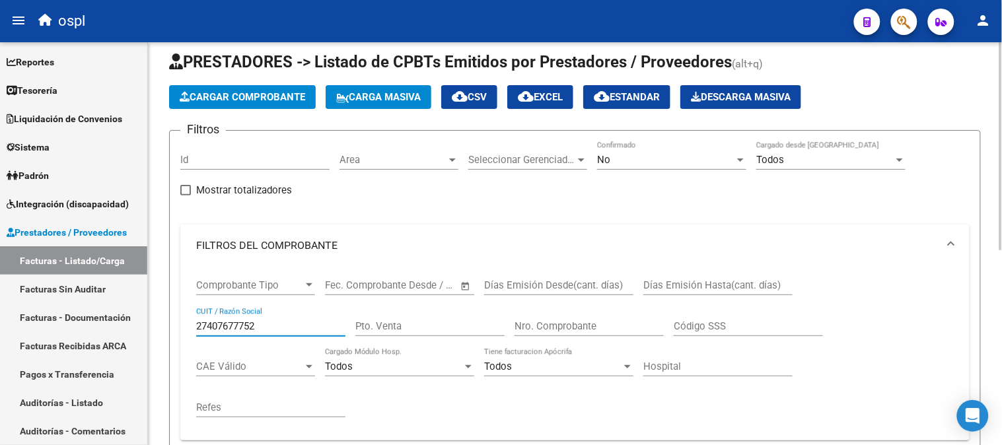
scroll to position [10, 0]
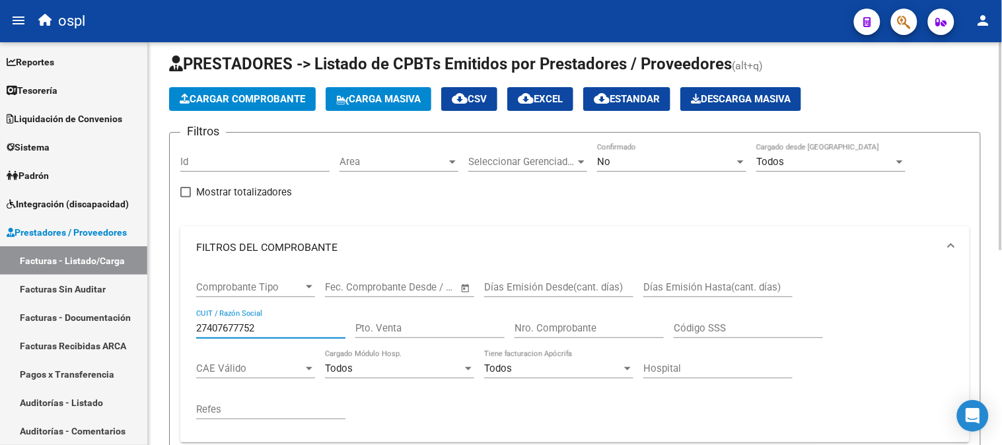
type input "27407677752"
click at [636, 163] on div "No" at bounding box center [665, 162] width 137 height 12
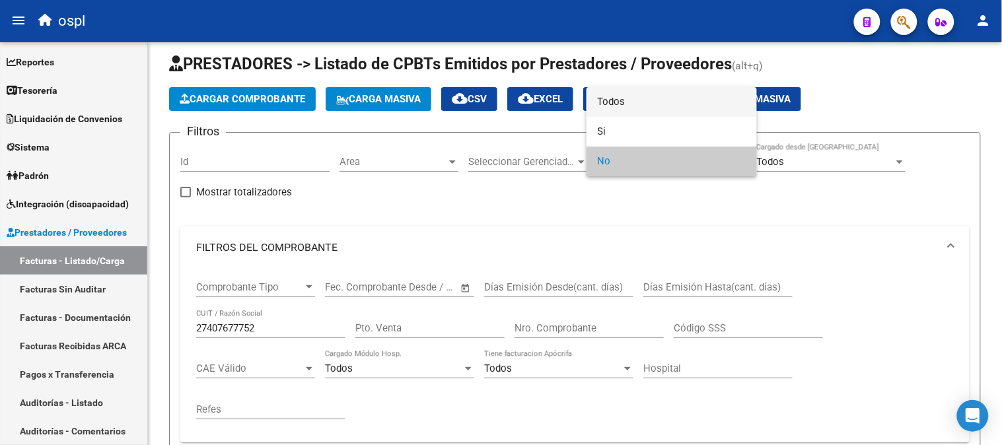
click at [639, 98] on span "Todos" at bounding box center [671, 102] width 149 height 30
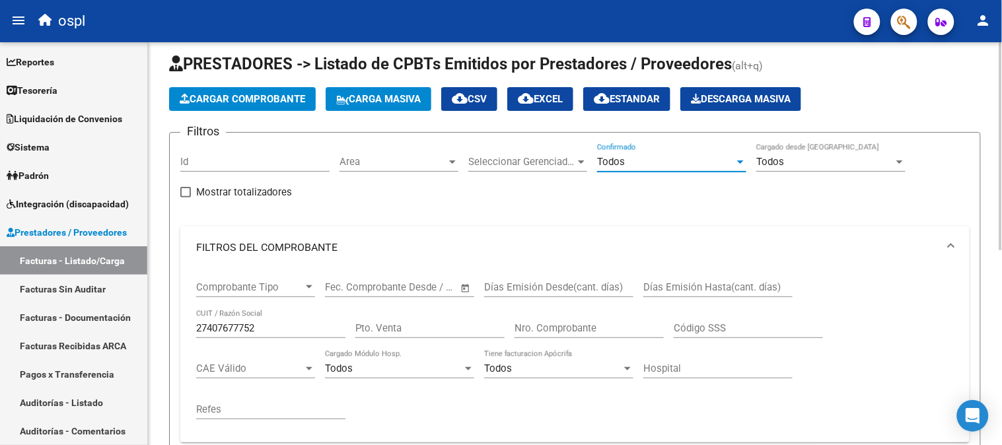
click at [315, 335] on div "27407677752 CUIT / Razón Social" at bounding box center [270, 324] width 149 height 28
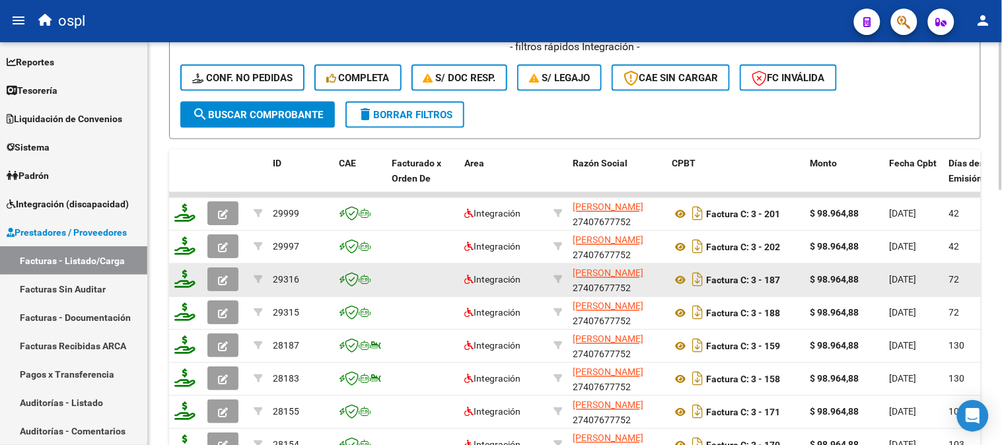
scroll to position [524, 0]
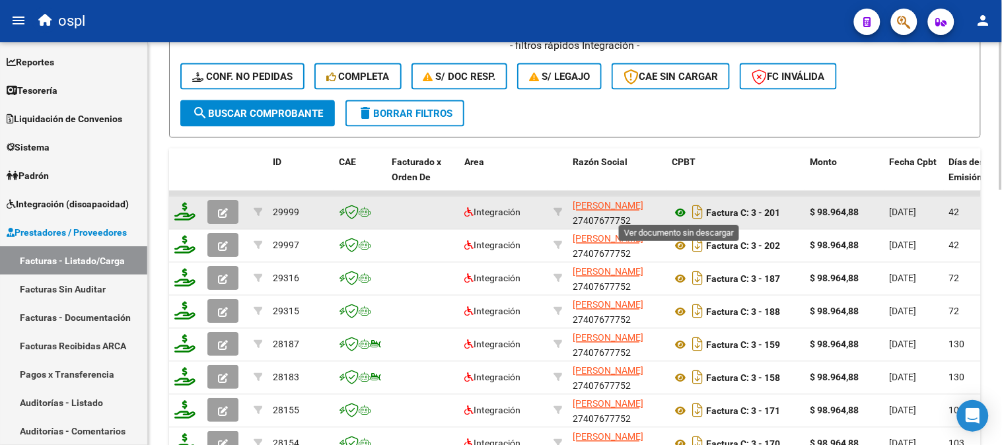
click at [681, 213] on icon at bounding box center [680, 213] width 17 height 16
